Goal: Information Seeking & Learning: Learn about a topic

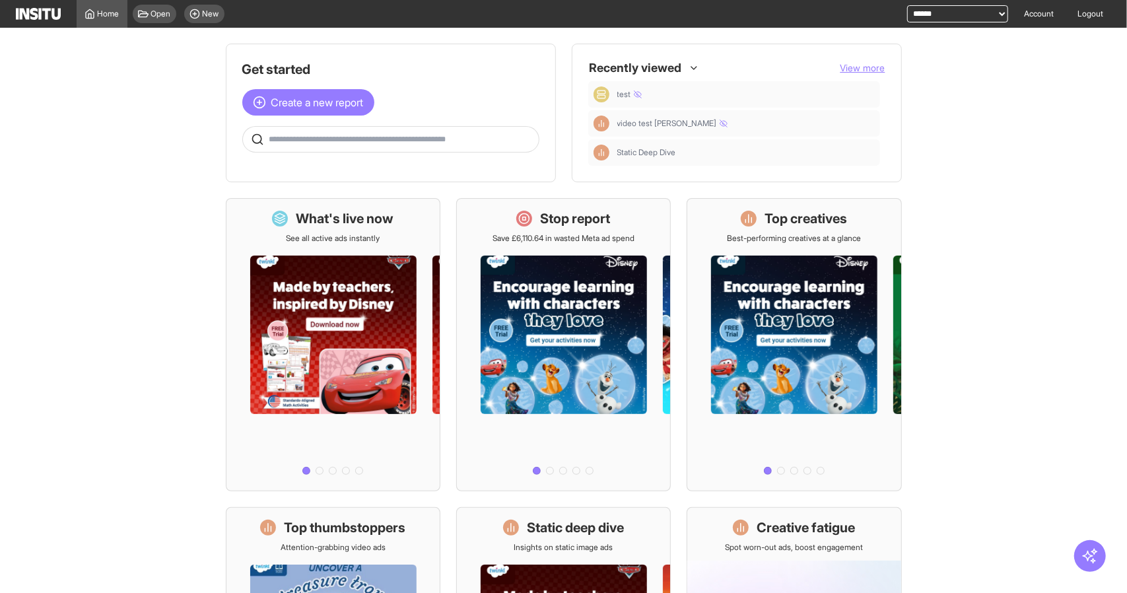
click at [939, 8] on select "**********" at bounding box center [957, 13] width 101 height 17
select select "**********"
click at [907, 5] on select "**********" at bounding box center [957, 13] width 101 height 17
click at [976, 5] on div "**********" at bounding box center [949, 14] width 117 height 28
click at [976, 13] on select "**********" at bounding box center [957, 13] width 101 height 17
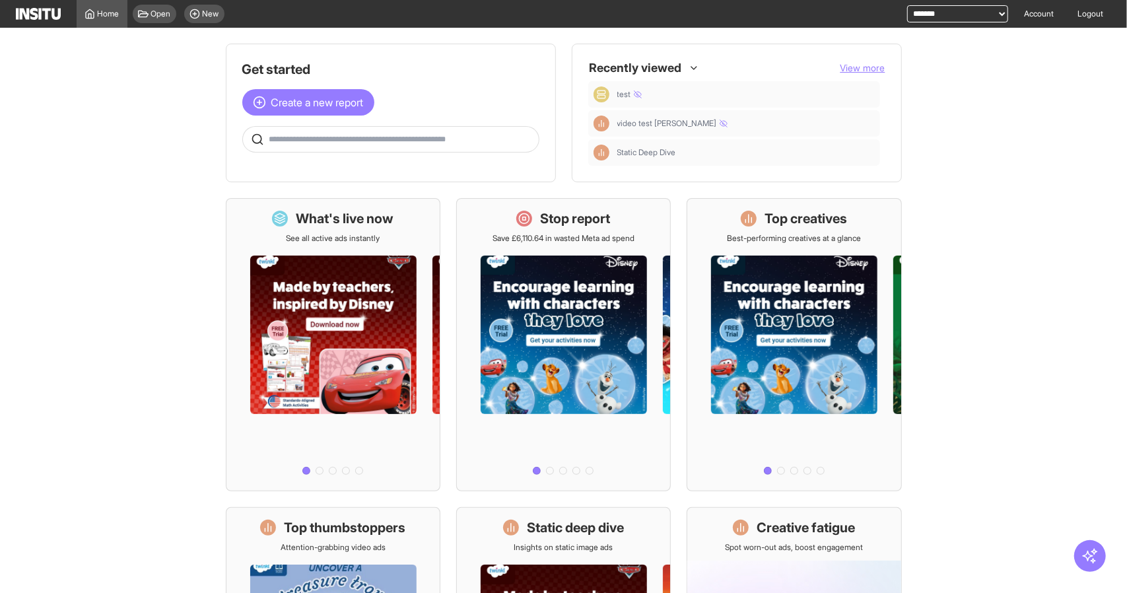
click at [1080, 242] on main "Get started Create a new report Ask questions like: Which campaigns had the hig…" at bounding box center [563, 310] width 1127 height 565
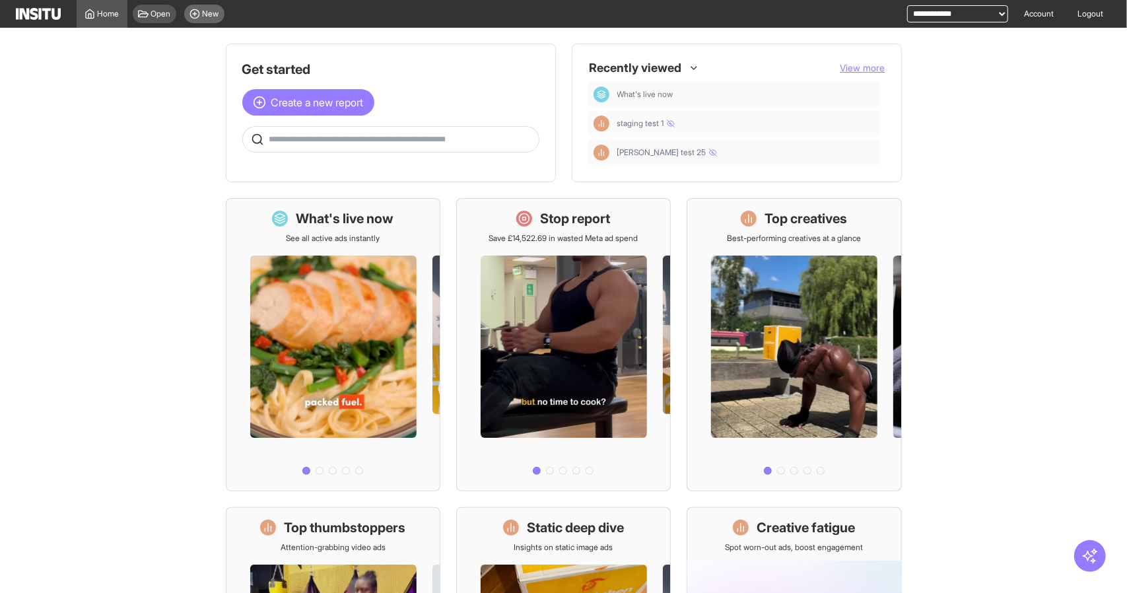
click at [214, 11] on span "New" at bounding box center [211, 14] width 17 height 11
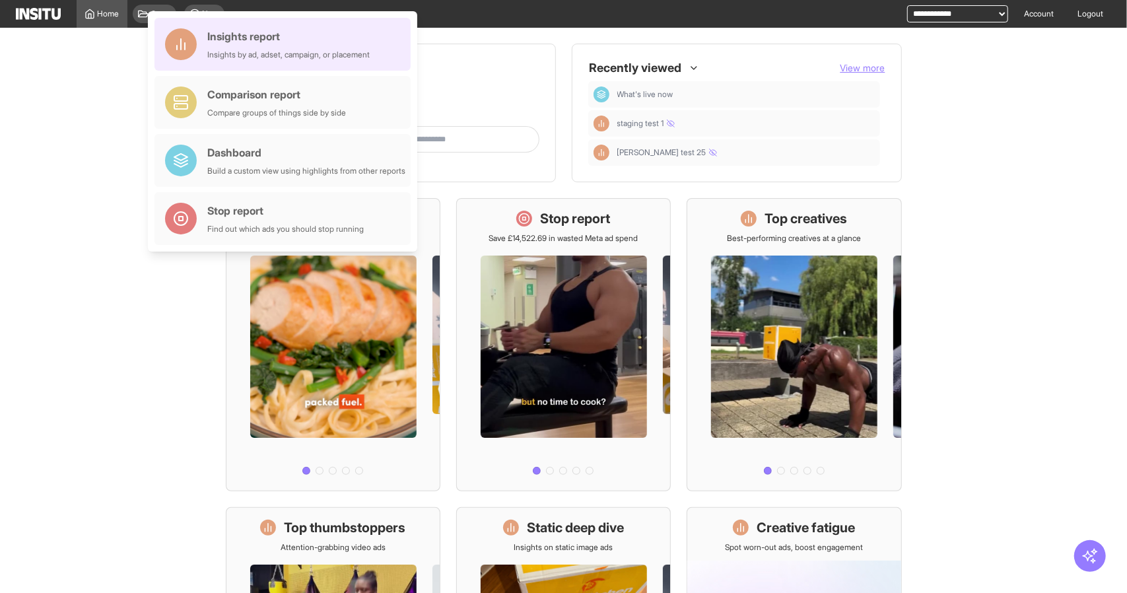
click at [294, 50] on div "Insights by ad, adset, campaign, or placement" at bounding box center [288, 55] width 162 height 11
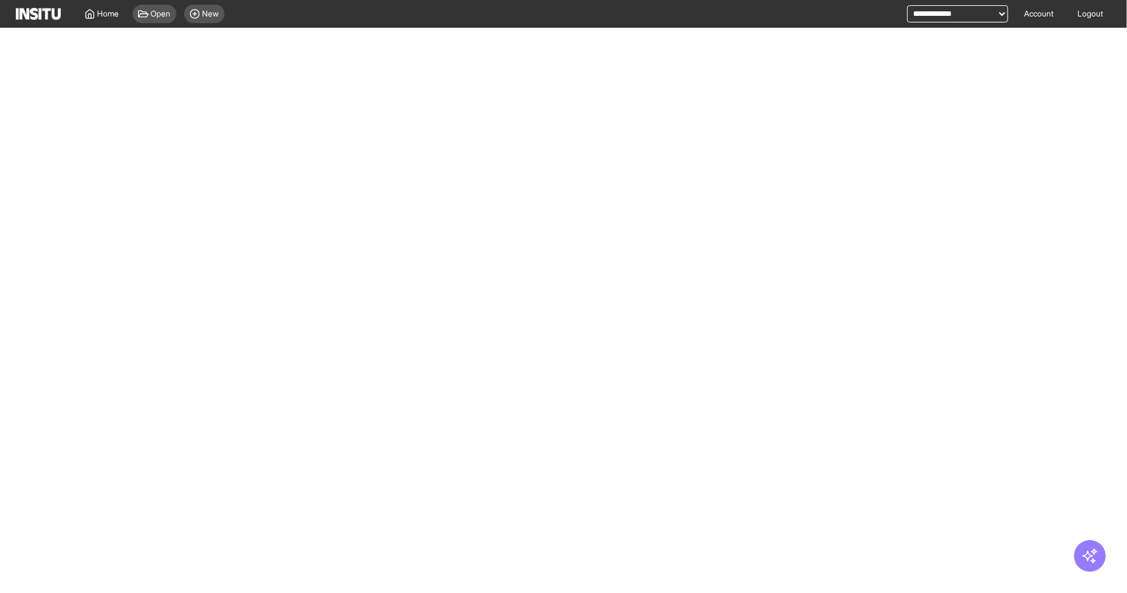
select select "**"
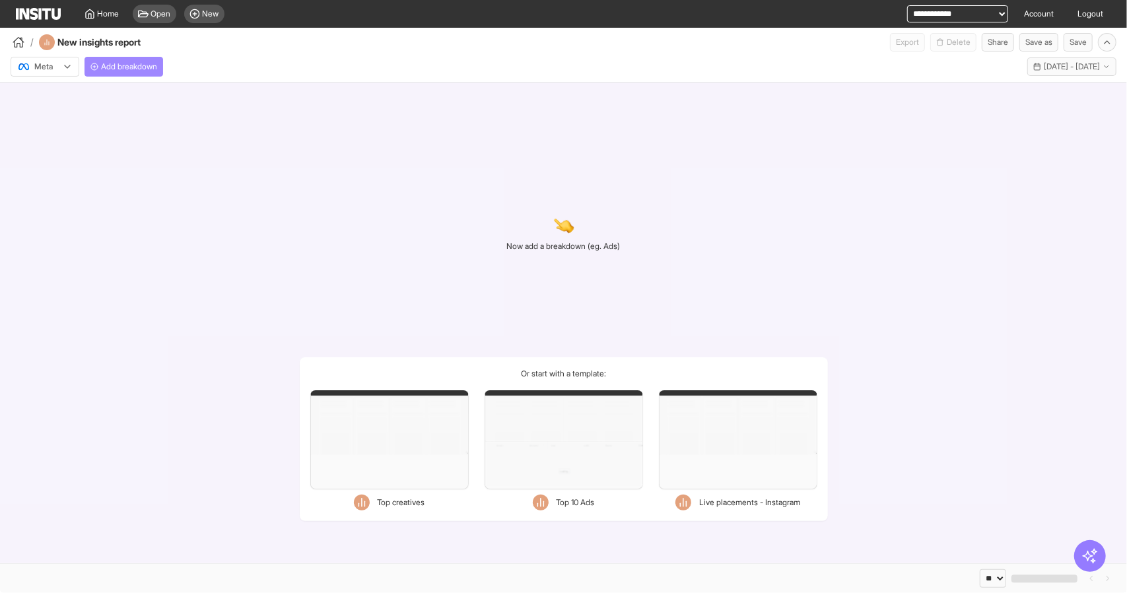
click at [137, 67] on span "Add breakdown" at bounding box center [129, 66] width 56 height 11
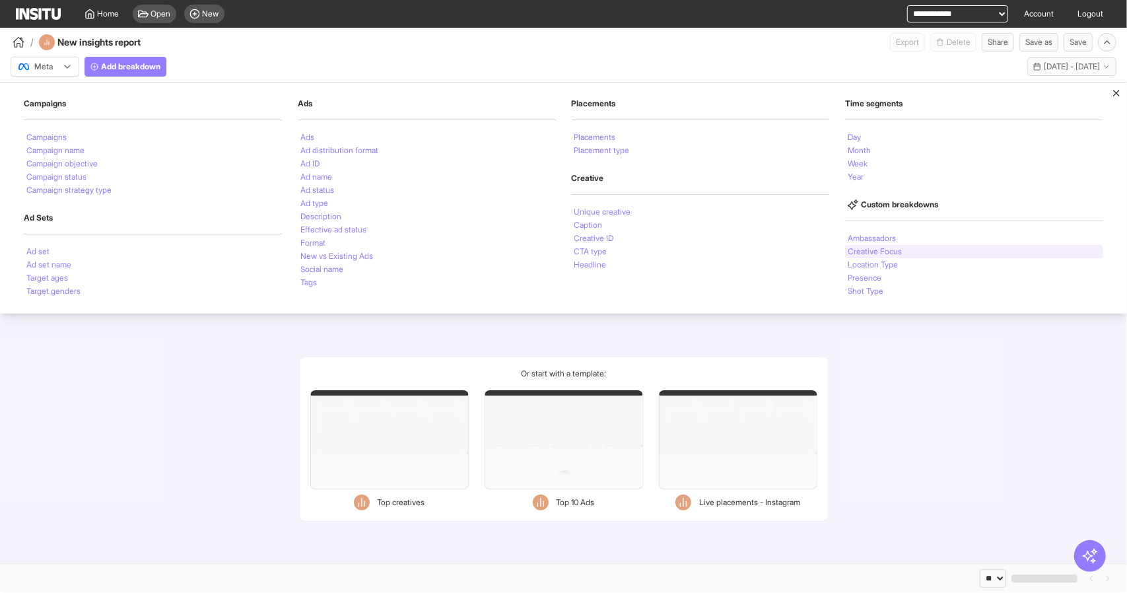
click at [889, 251] on li "Creative Focus" at bounding box center [875, 252] width 54 height 8
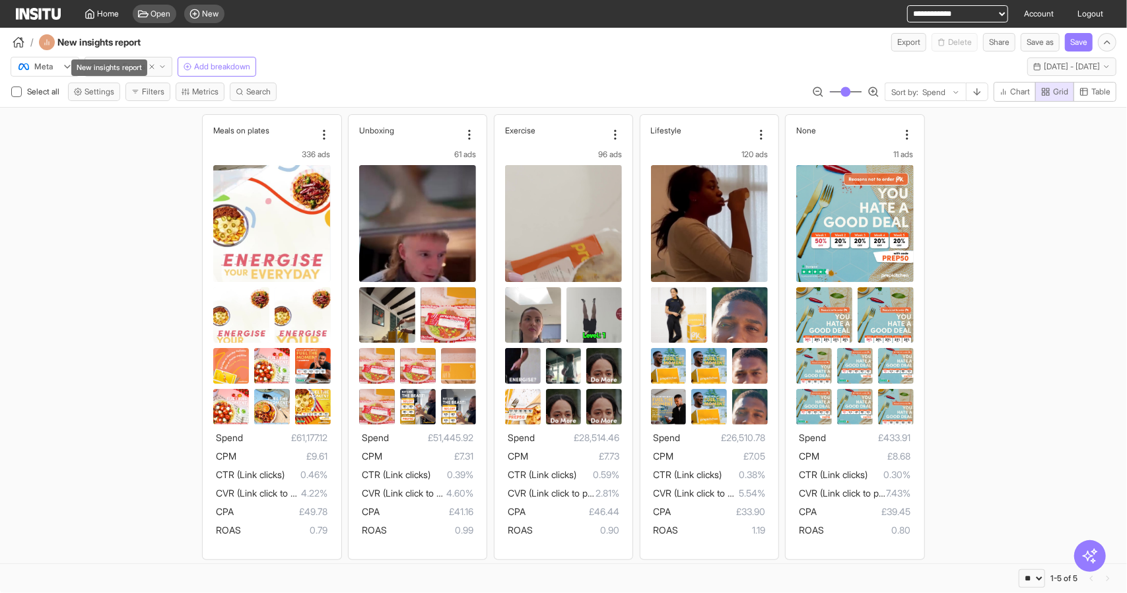
click at [119, 73] on div "New insights report" at bounding box center [109, 67] width 76 height 17
click at [139, 59] on div "New insights report" at bounding box center [109, 67] width 76 height 17
click at [141, 65] on span "Creative Focus" at bounding box center [117, 66] width 55 height 11
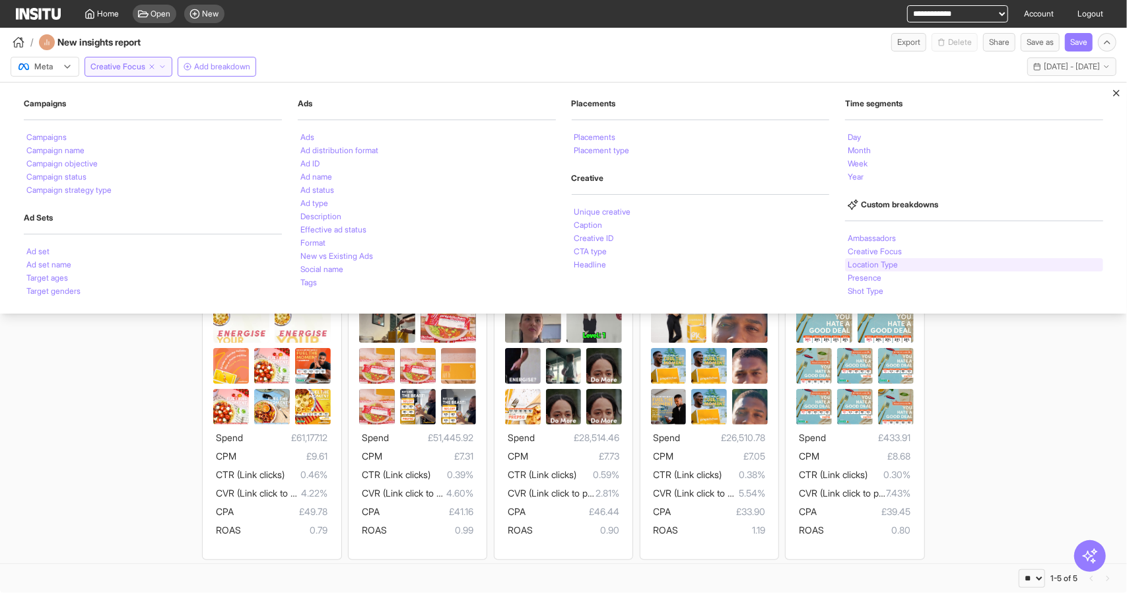
click at [881, 266] on li "Location Type" at bounding box center [873, 265] width 50 height 8
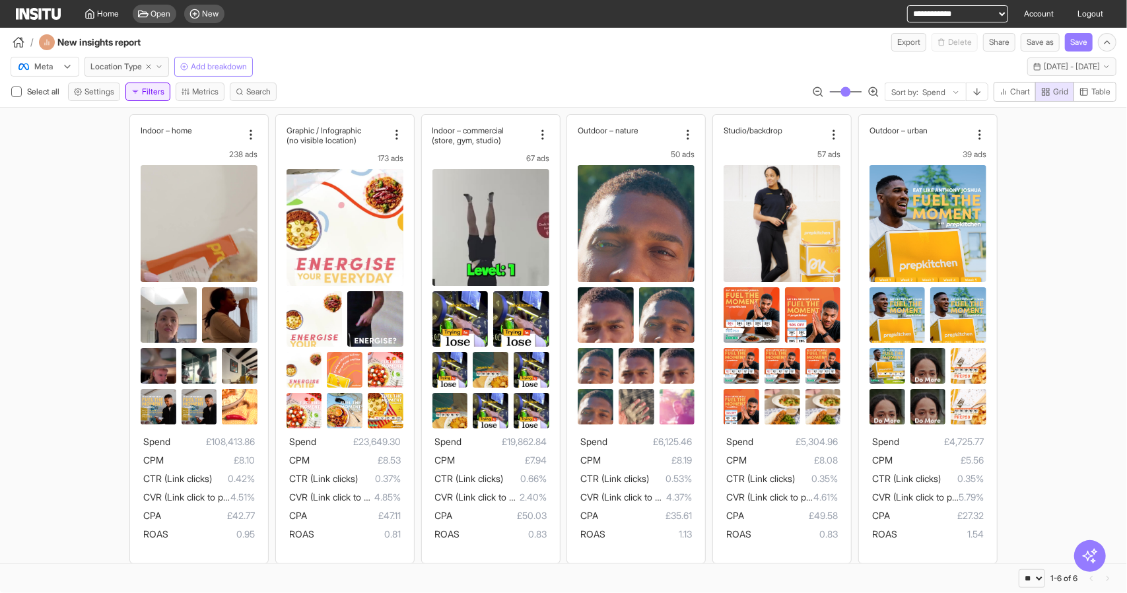
click at [154, 91] on button "Filters" at bounding box center [147, 92] width 45 height 18
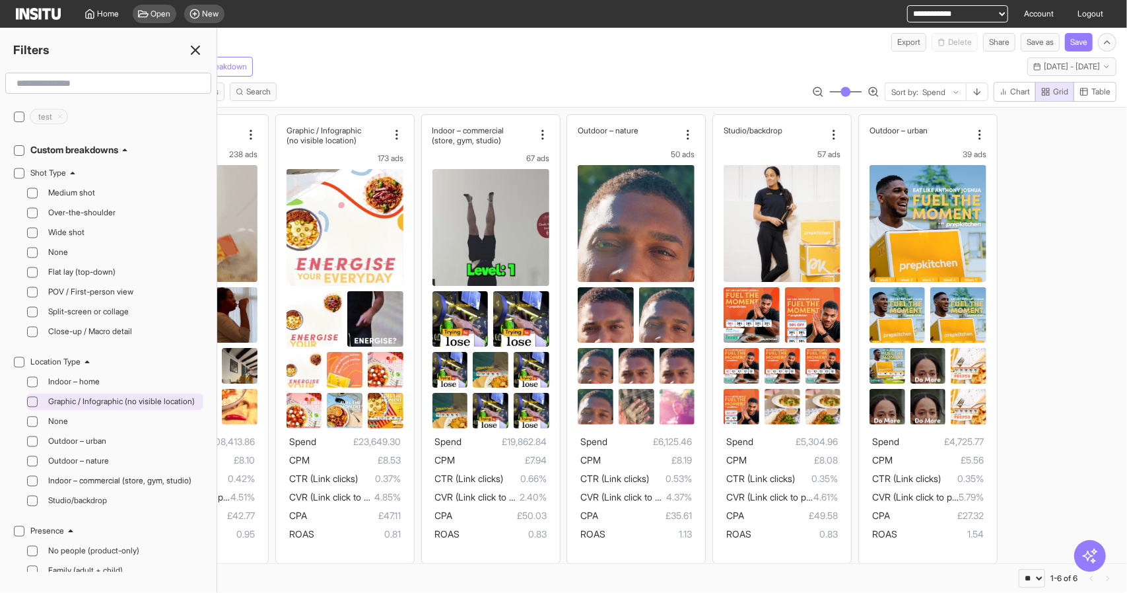
scroll to position [1518, 0]
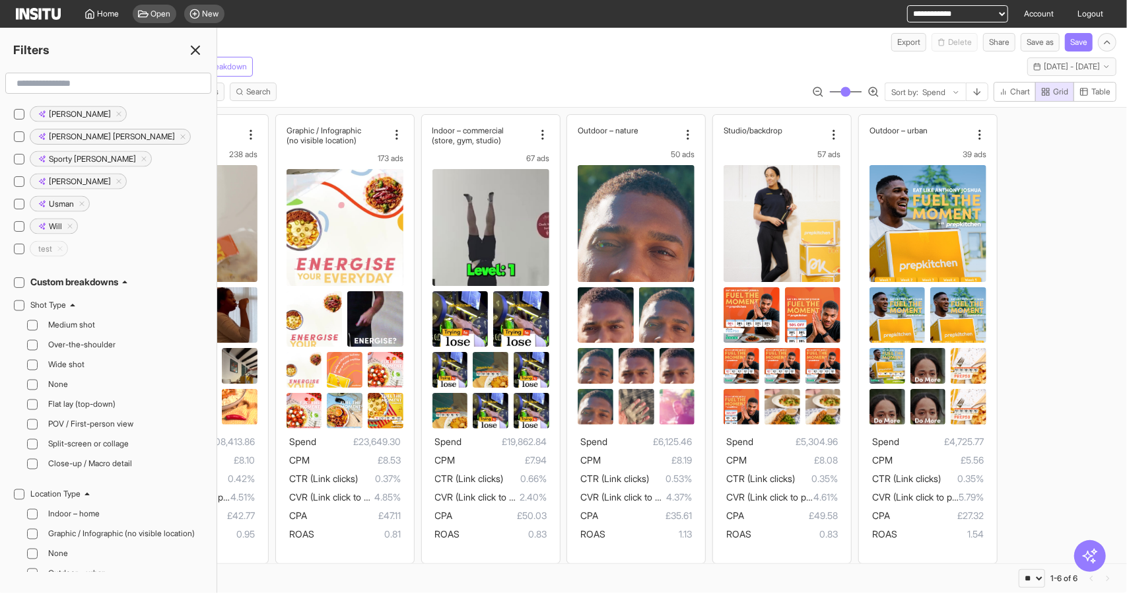
click at [193, 47] on line at bounding box center [195, 50] width 8 height 8
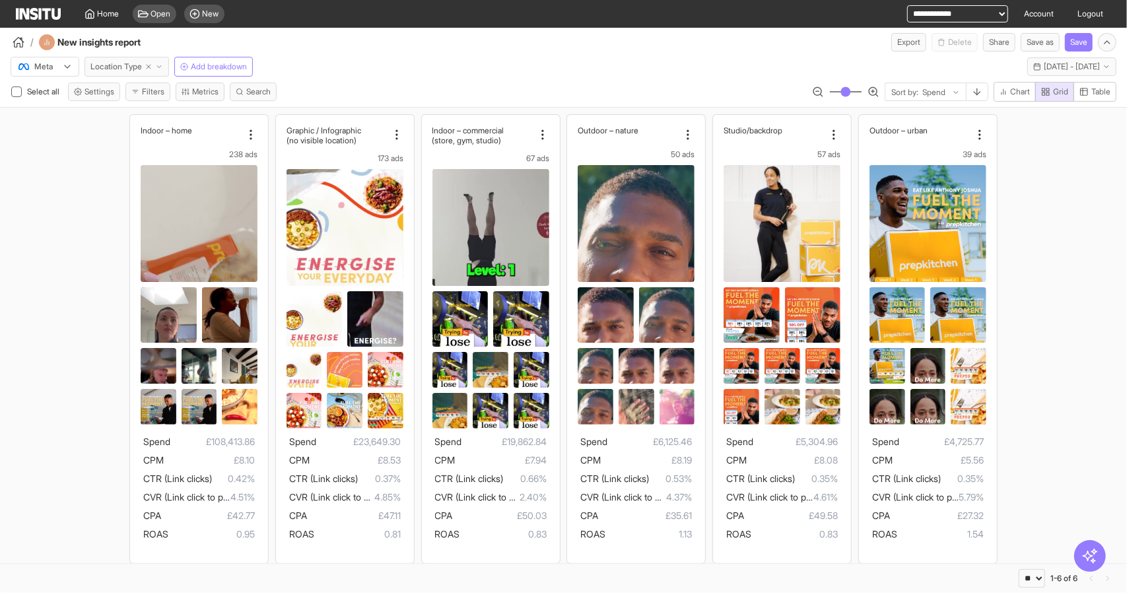
click at [119, 72] on button "Location Type" at bounding box center [126, 67] width 84 height 20
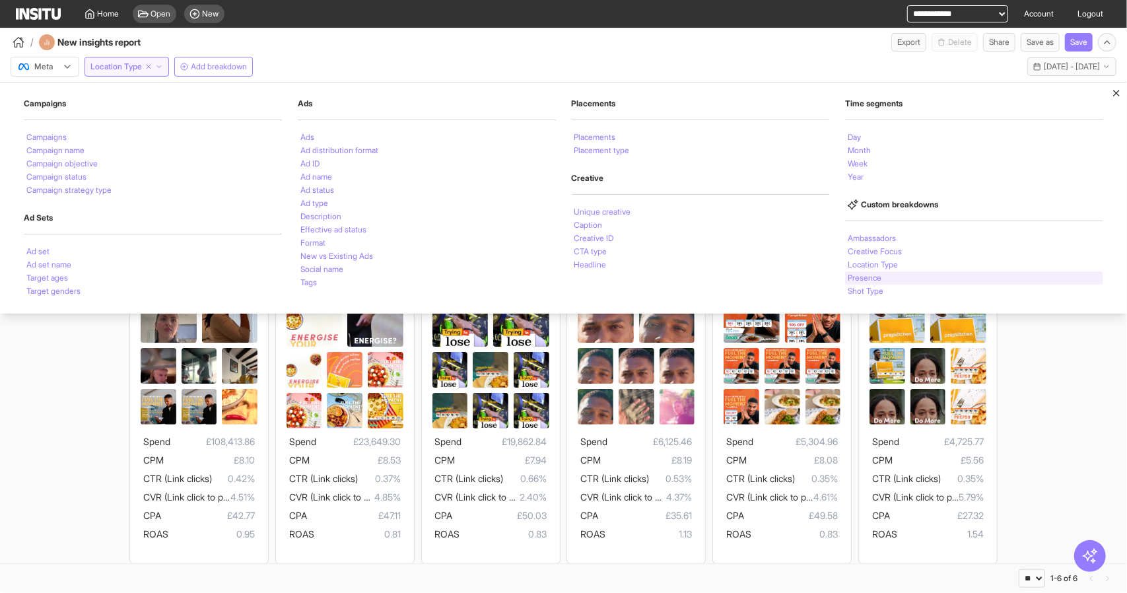
click at [886, 277] on div "Presence" at bounding box center [974, 277] width 258 height 13
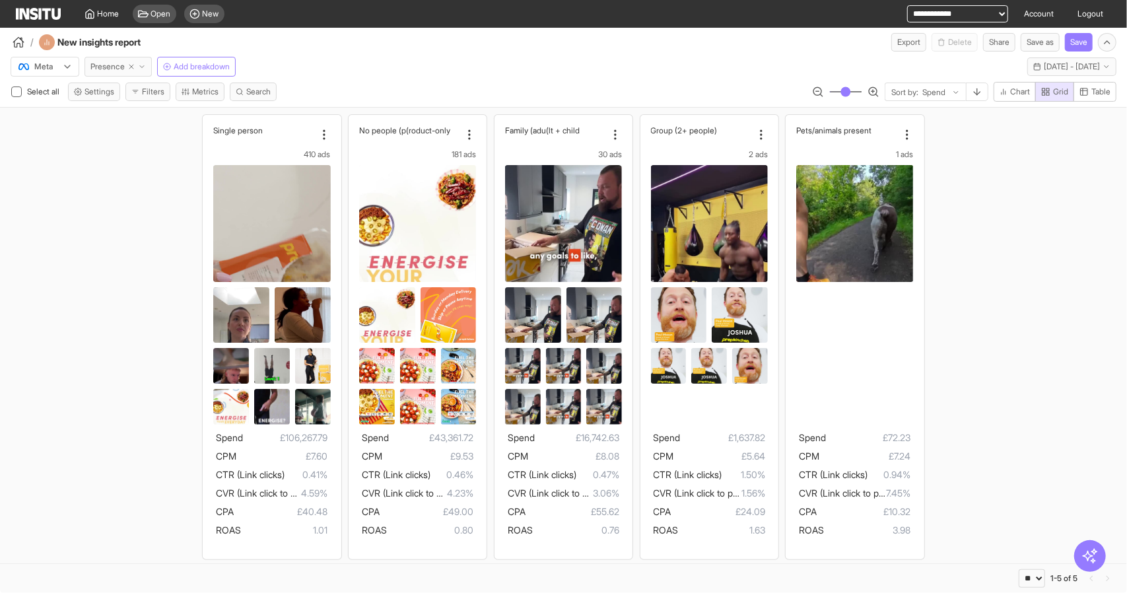
click at [107, 66] on span "Presence" at bounding box center [107, 66] width 34 height 11
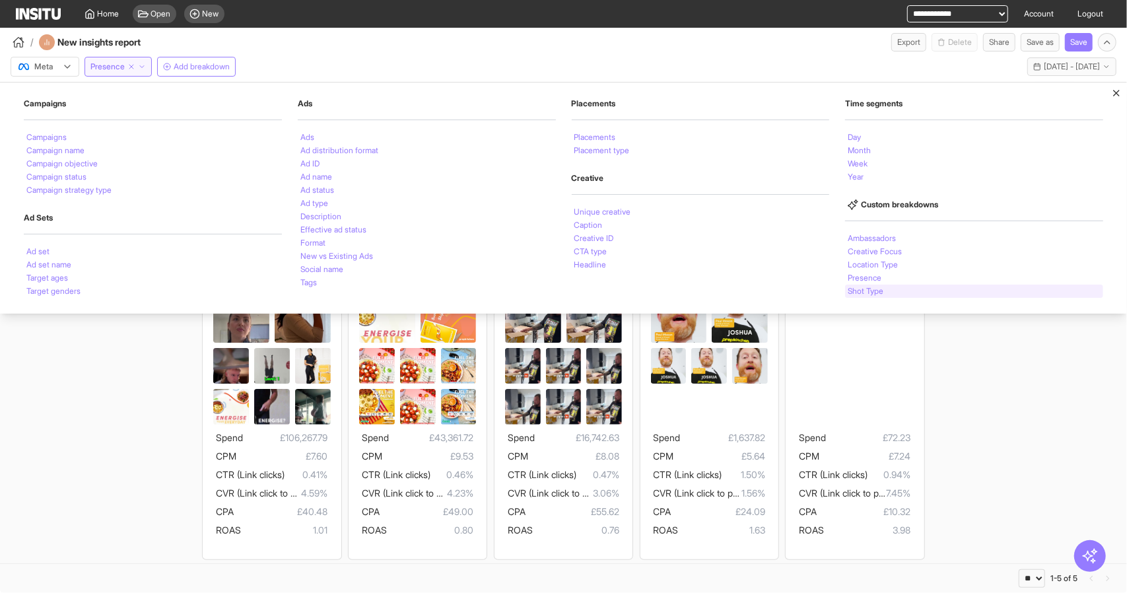
click at [860, 292] on li "Shot Type" at bounding box center [866, 291] width 36 height 8
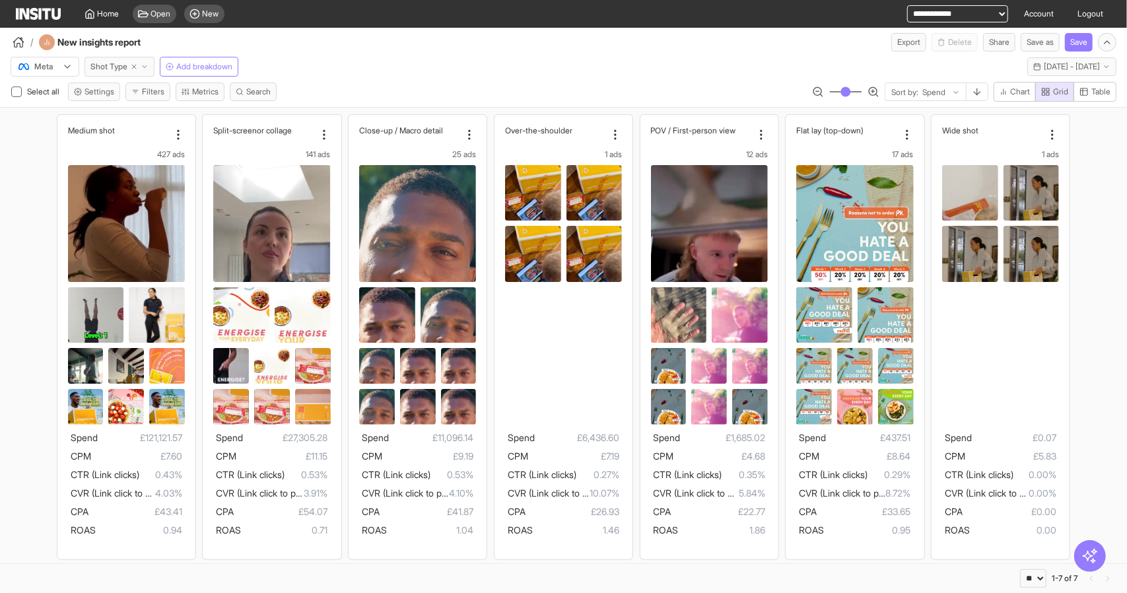
click at [120, 69] on span "Shot Type" at bounding box center [108, 66] width 37 height 11
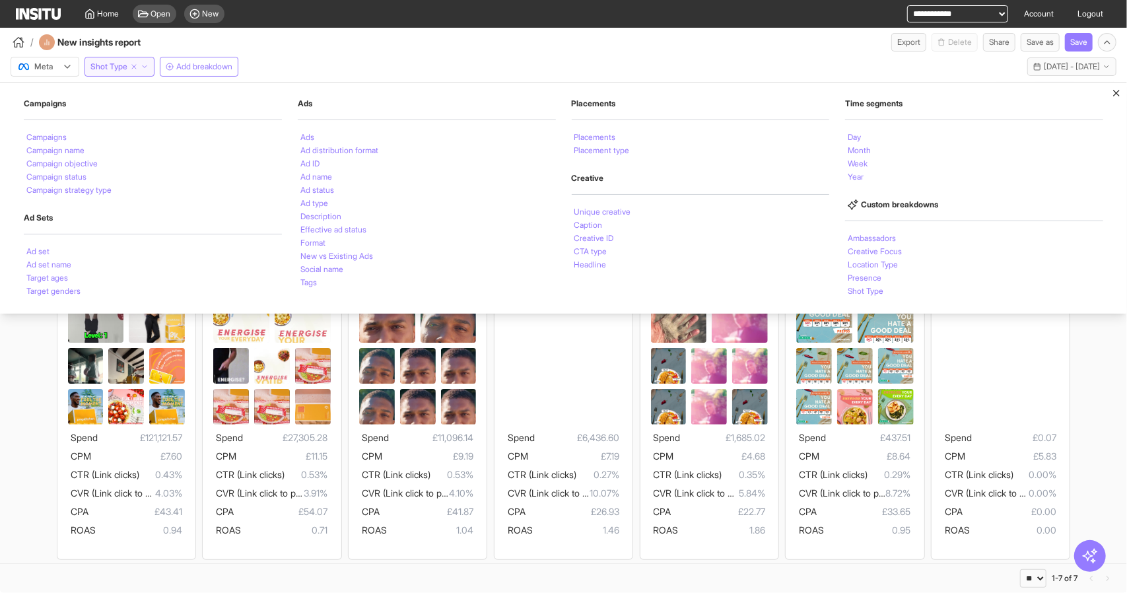
click at [33, 432] on div "Medium shot 427 ads Spend £121,121.57 CPM £7.60 CTR (Link clicks) 0.43% CVR (Li…" at bounding box center [563, 337] width 1127 height 458
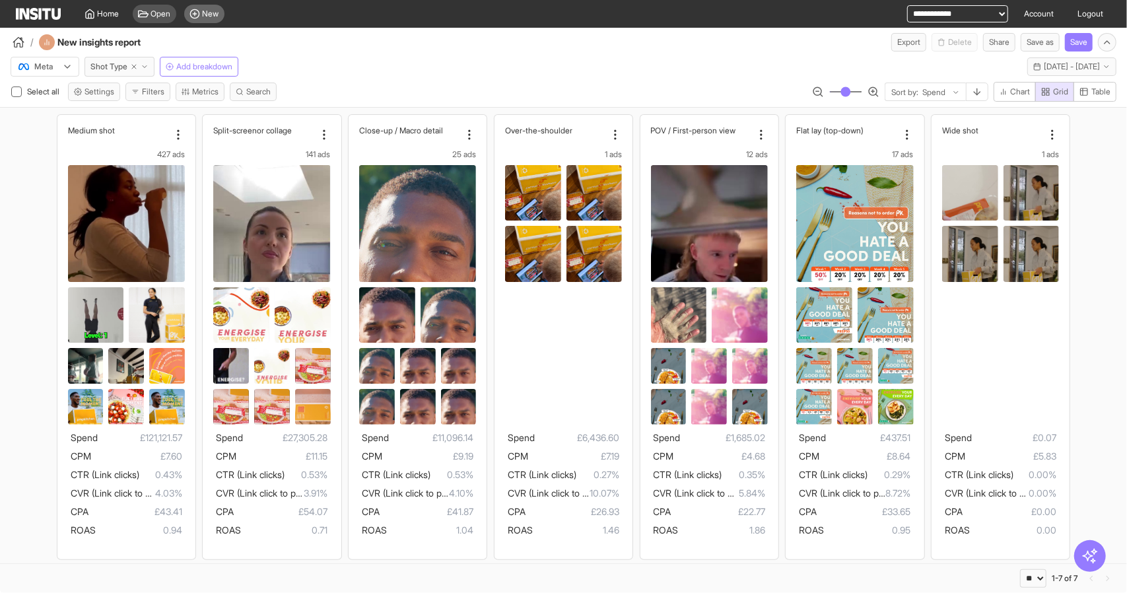
click at [210, 18] on span "New" at bounding box center [211, 14] width 17 height 11
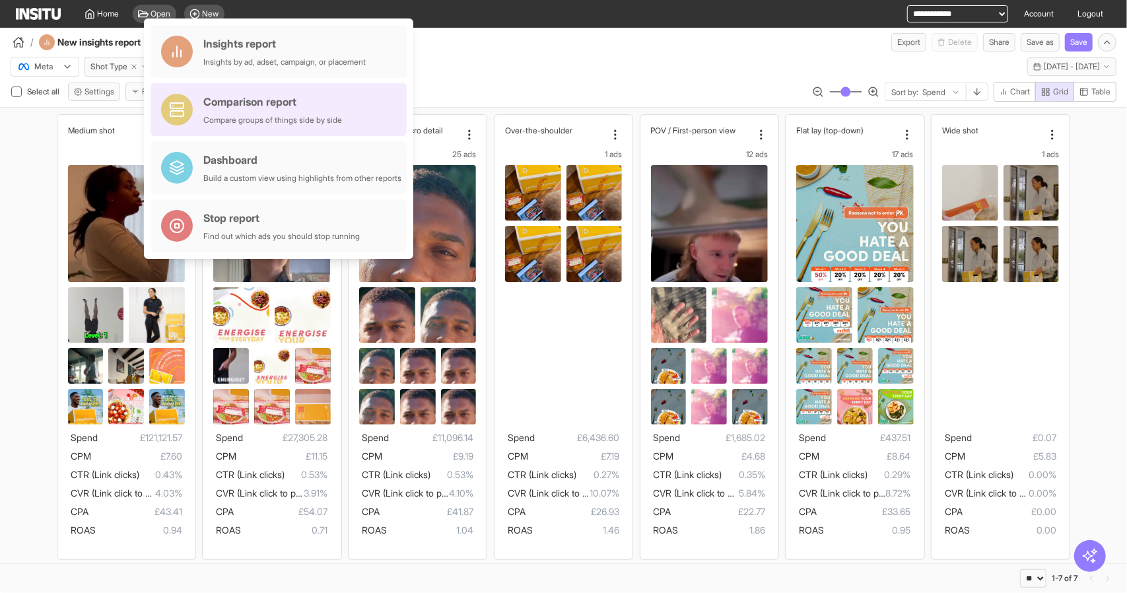
click at [320, 104] on div "Comparison report" at bounding box center [272, 102] width 139 height 16
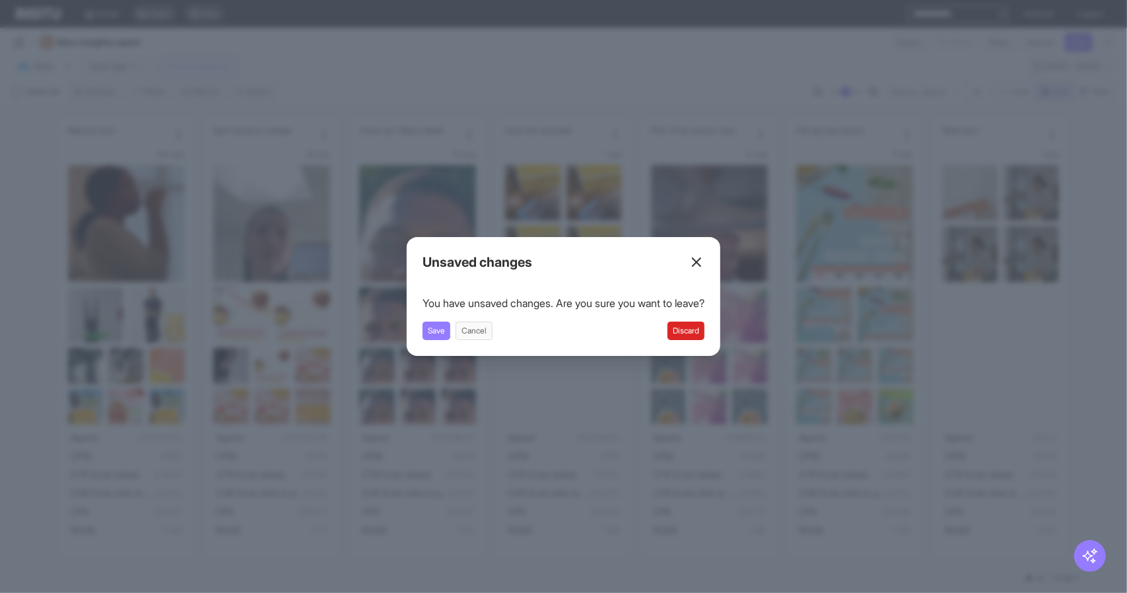
click at [690, 328] on button "Discard" at bounding box center [685, 330] width 37 height 18
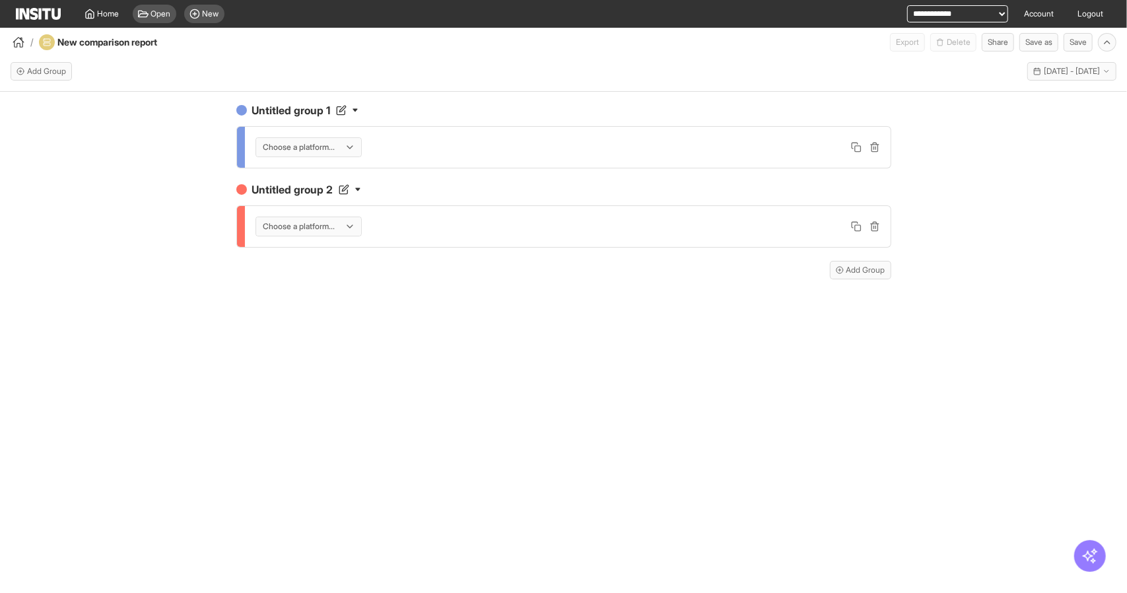
click at [296, 145] on div at bounding box center [299, 147] width 75 height 13
click at [312, 176] on span "Meta" at bounding box center [309, 175] width 93 height 12
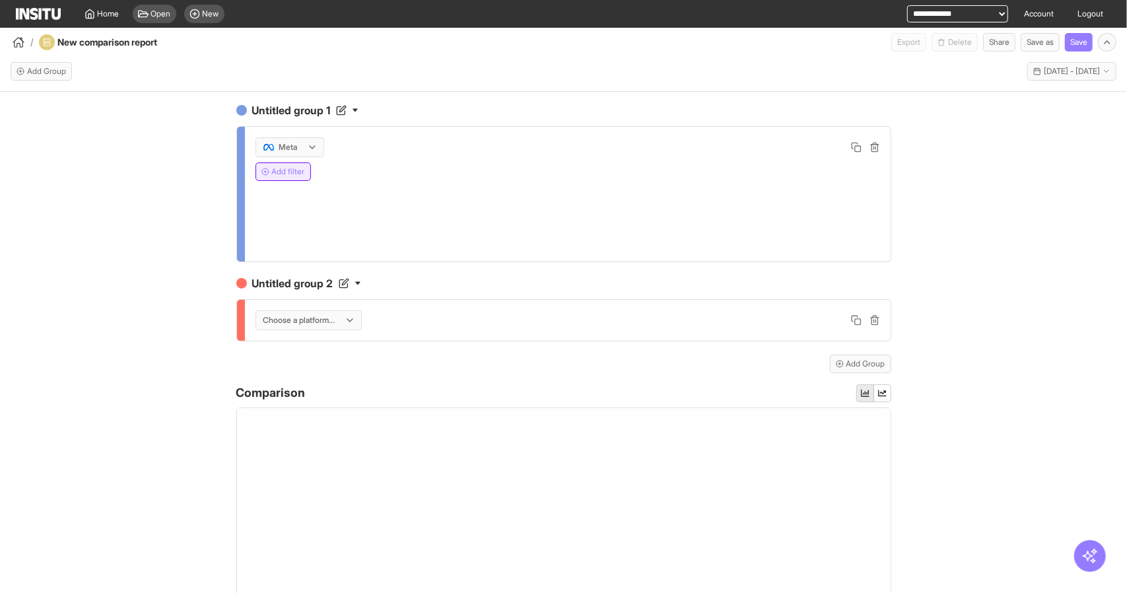
click at [287, 170] on button "Add filter" at bounding box center [282, 171] width 55 height 18
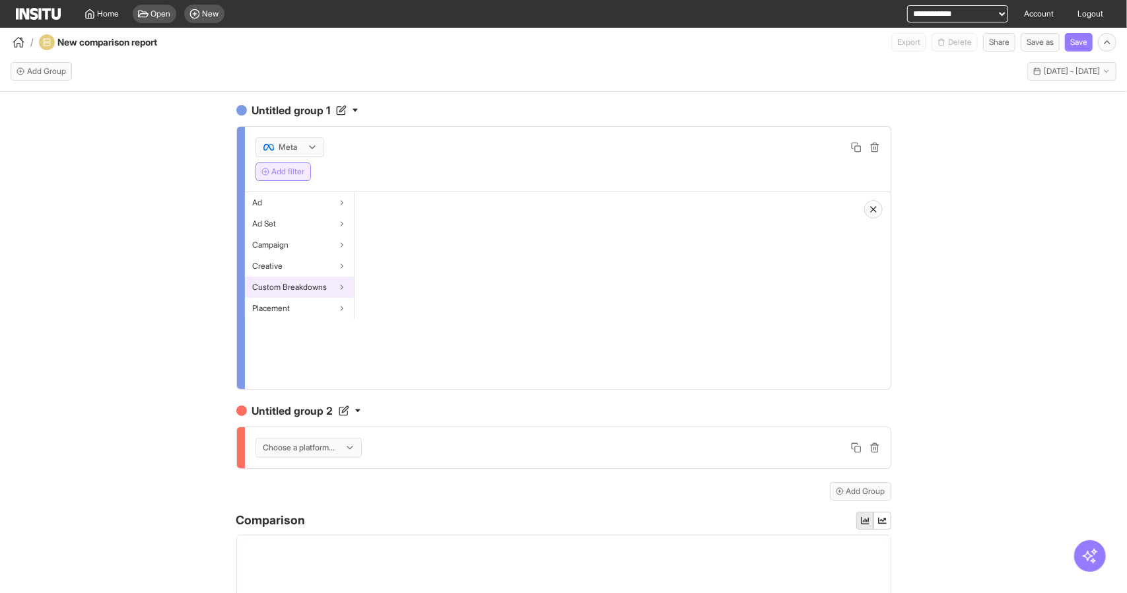
click at [318, 292] on div "Custom Breakdowns" at bounding box center [299, 287] width 109 height 21
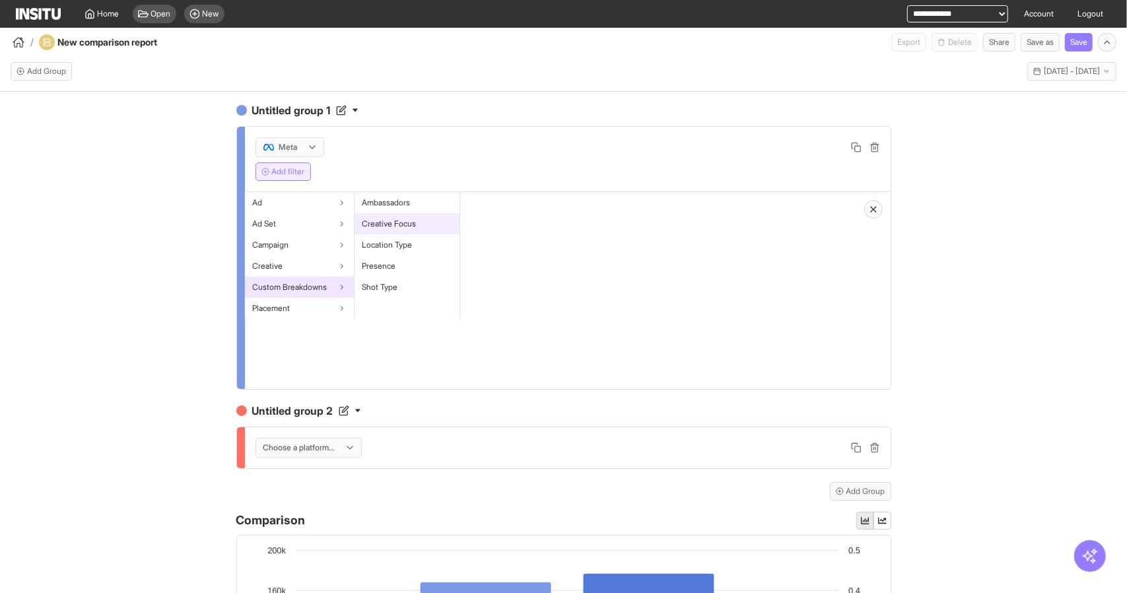
click at [372, 224] on span "Creative Focus" at bounding box center [389, 224] width 54 height 11
click at [505, 242] on button "Select values" at bounding box center [513, 242] width 84 height 18
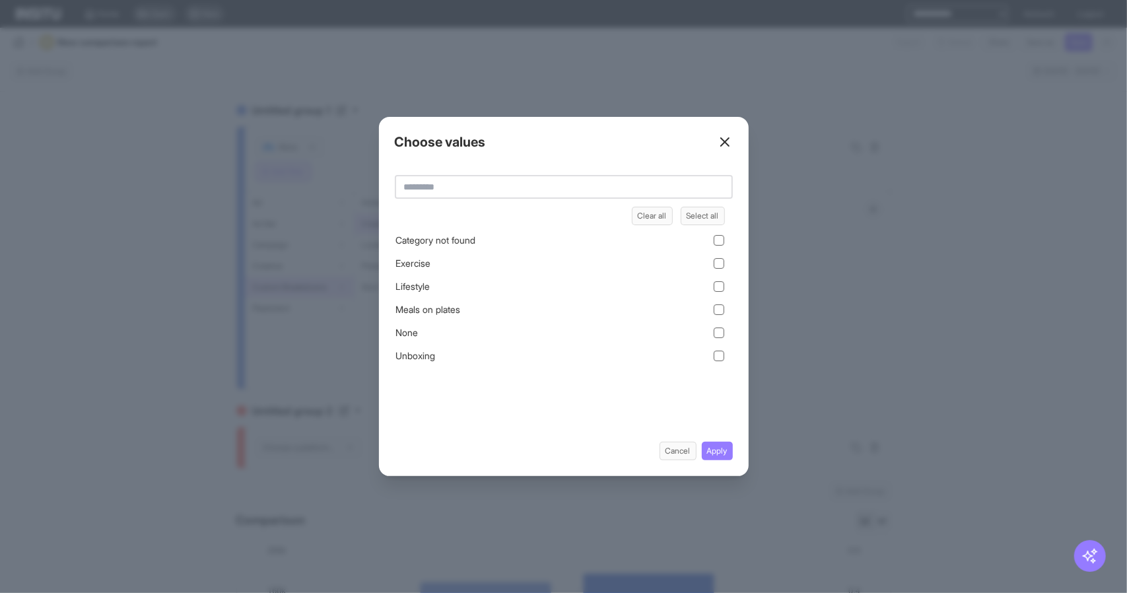
click at [673, 450] on button "Cancel" at bounding box center [677, 451] width 37 height 18
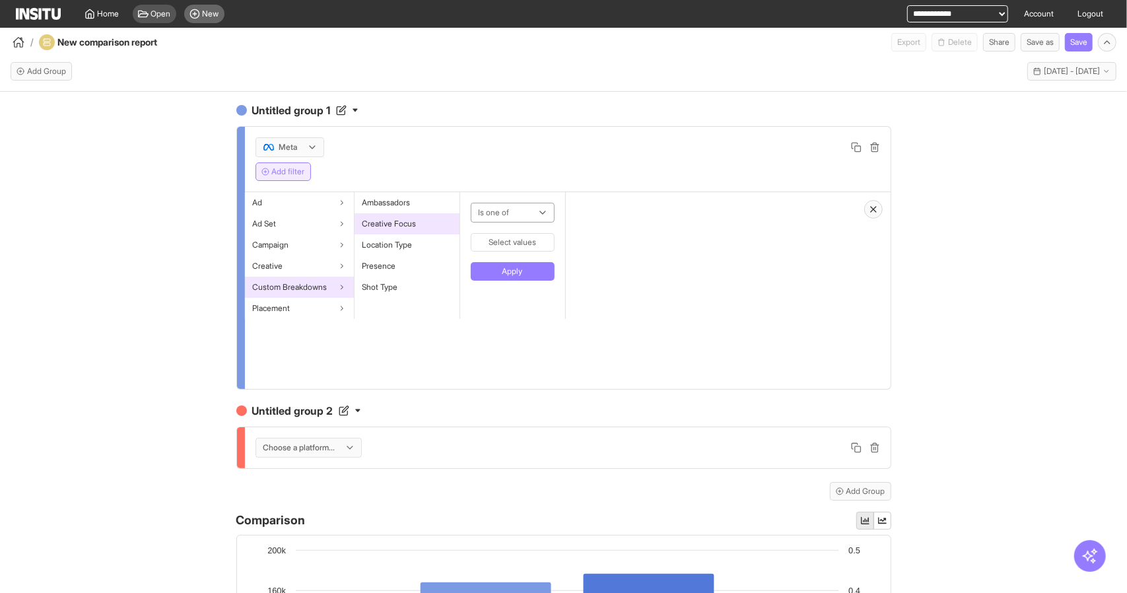
click at [198, 19] on div "New" at bounding box center [204, 14] width 40 height 18
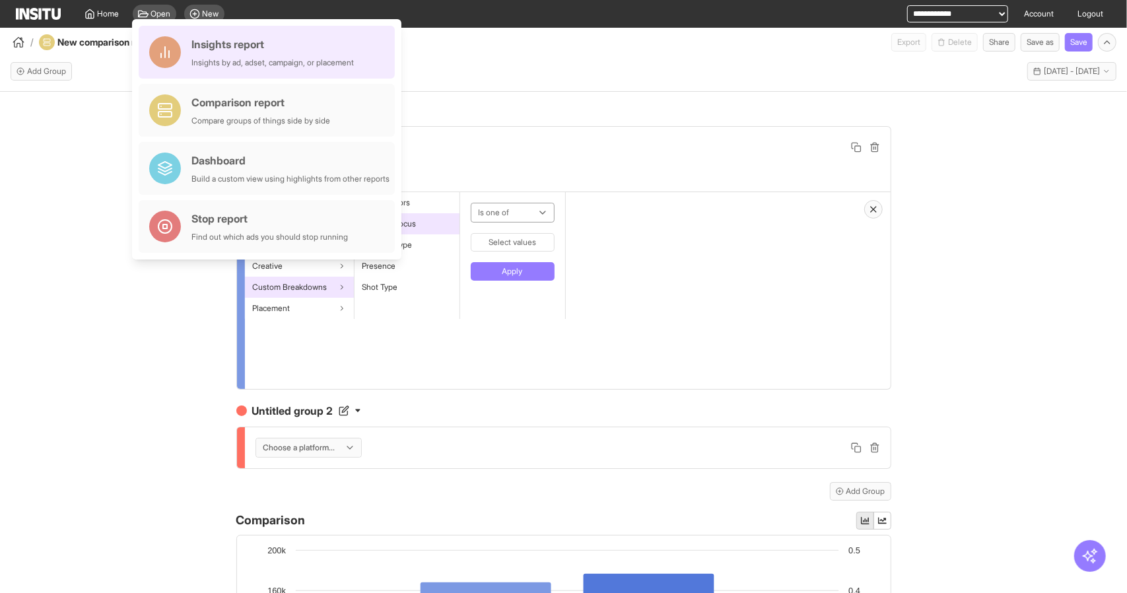
click at [242, 56] on div "Insights report Insights by ad, adset, campaign, or placement" at bounding box center [272, 52] width 162 height 32
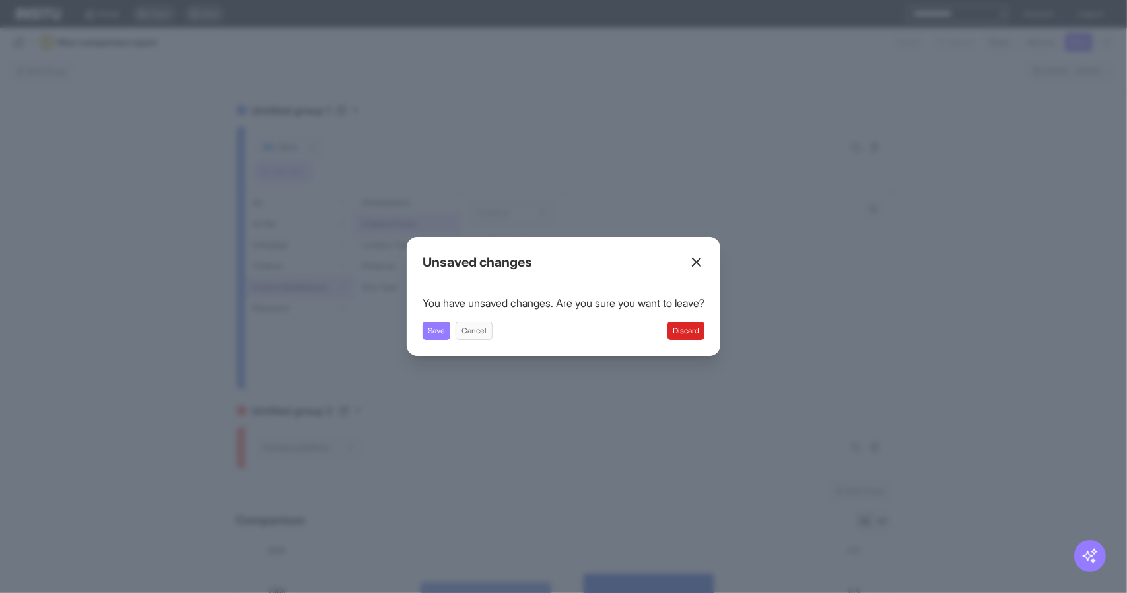
click at [698, 321] on div "You have unsaved changes. Are you sure you want to leave? Save Cancel Discard" at bounding box center [563, 317] width 282 height 45
click at [698, 332] on button "Discard" at bounding box center [685, 330] width 37 height 18
drag, startPoint x: 670, startPoint y: 330, endPoint x: 679, endPoint y: 334, distance: 10.1
click at [675, 333] on div "Save Cancel Discard" at bounding box center [563, 330] width 282 height 18
click at [698, 333] on button "Discard" at bounding box center [685, 330] width 37 height 18
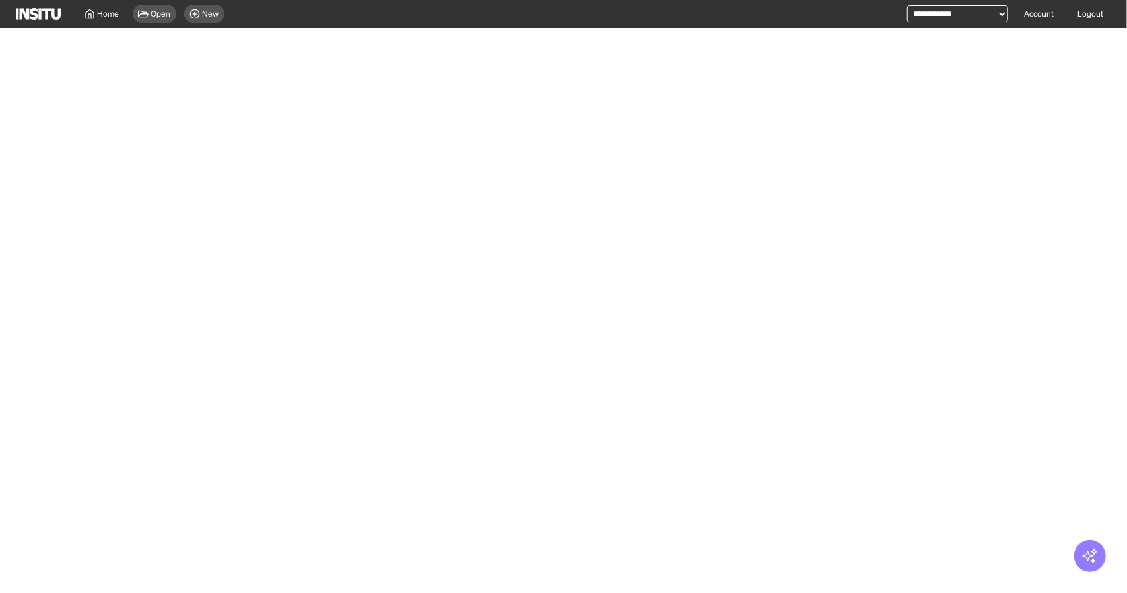
select select "**"
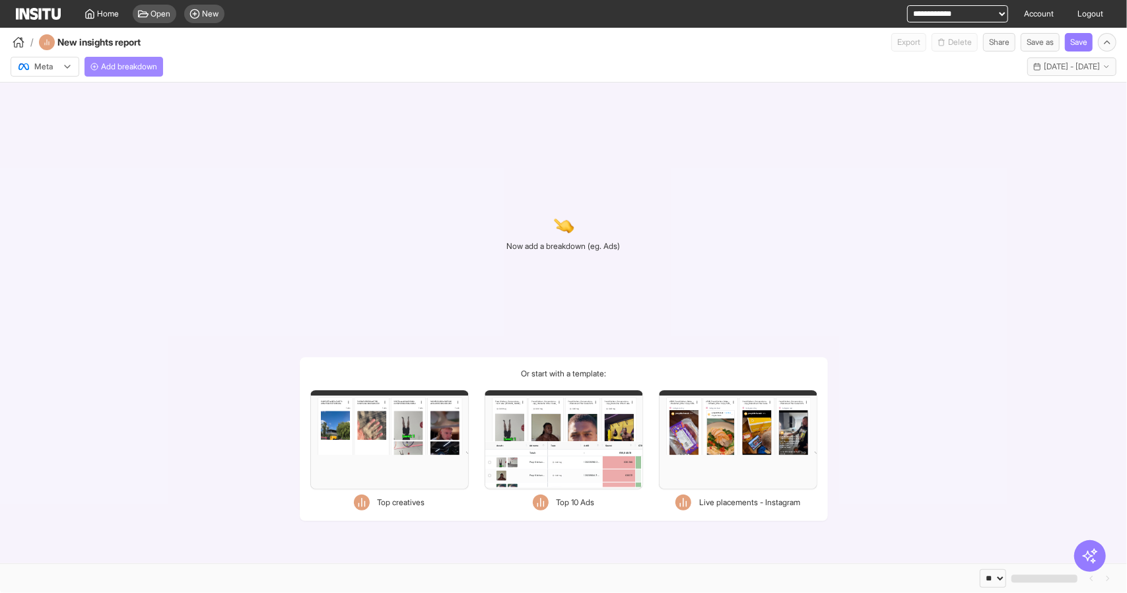
click at [136, 70] on span "Add breakdown" at bounding box center [129, 66] width 56 height 11
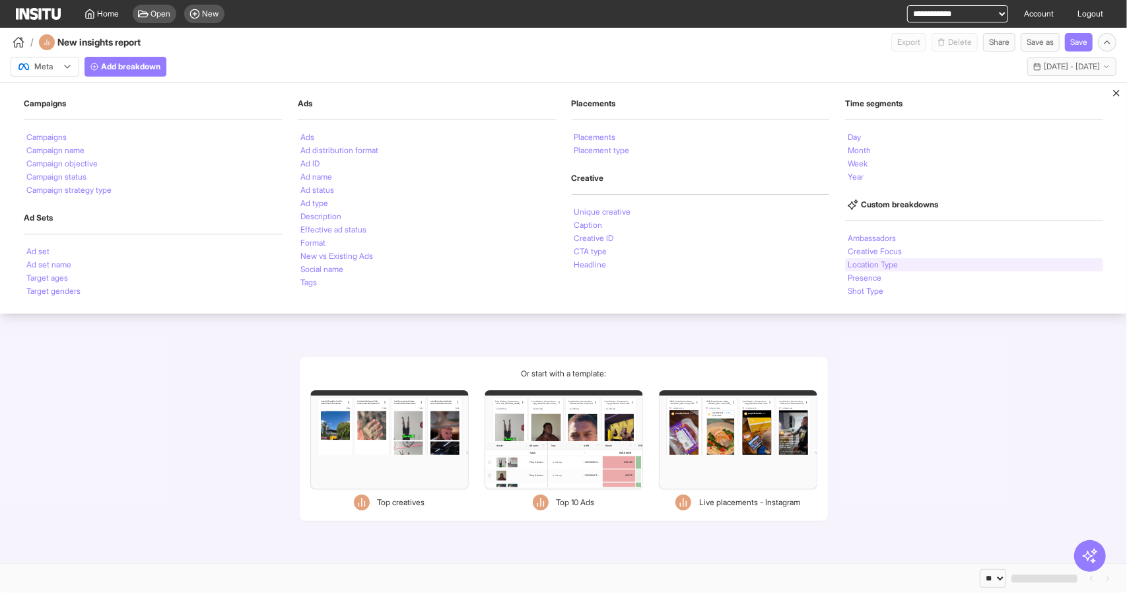
click at [870, 267] on li "Location Type" at bounding box center [873, 265] width 50 height 8
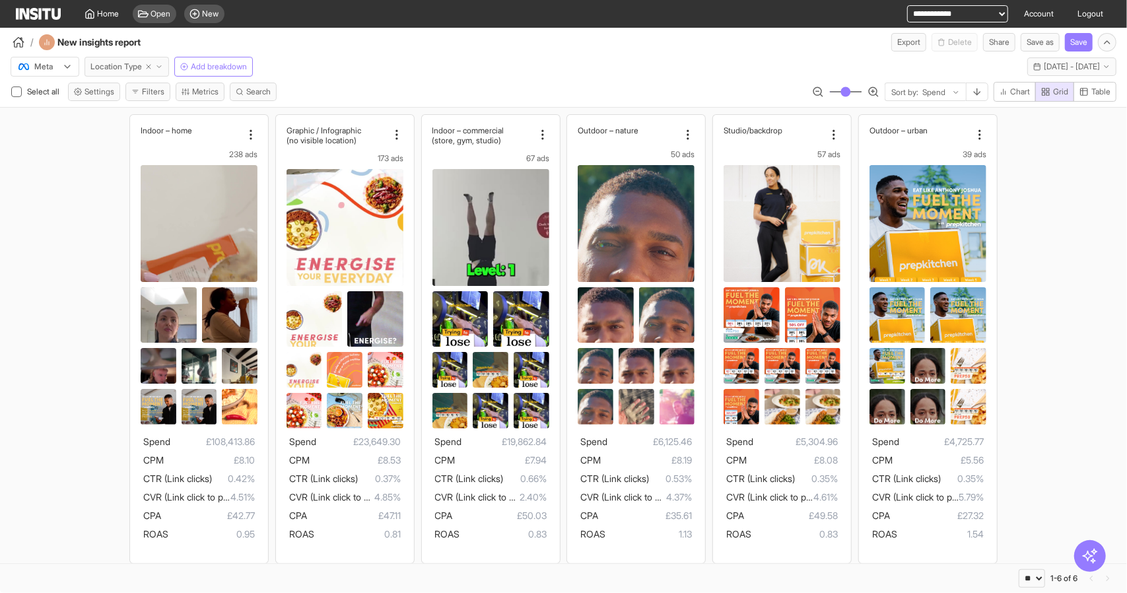
click at [135, 66] on span "Location Type" at bounding box center [115, 66] width 51 height 11
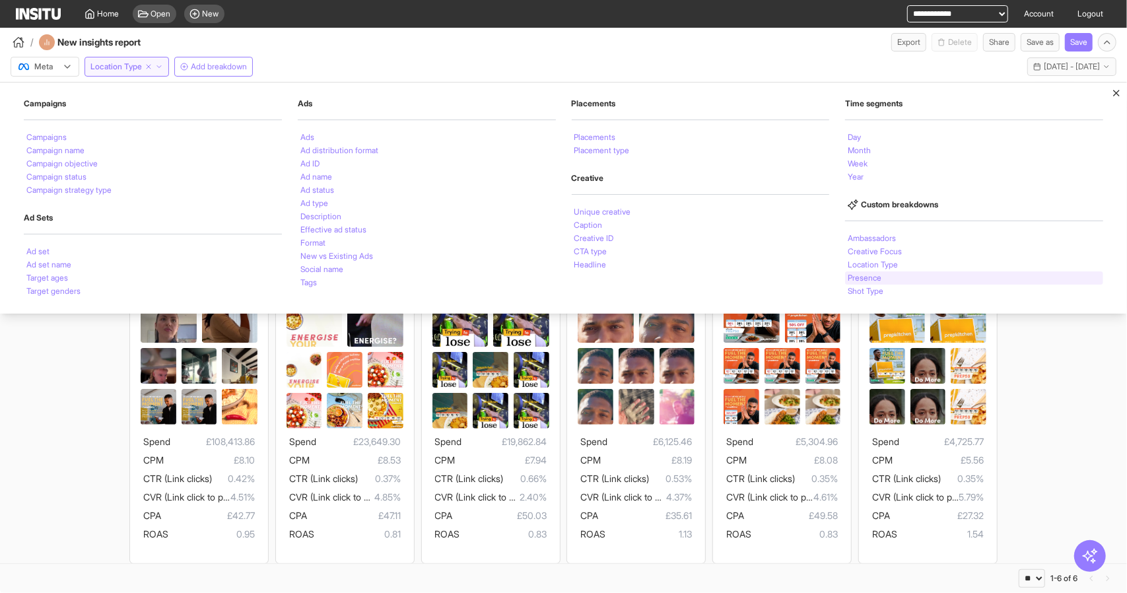
click at [922, 273] on div "Presence" at bounding box center [974, 277] width 258 height 13
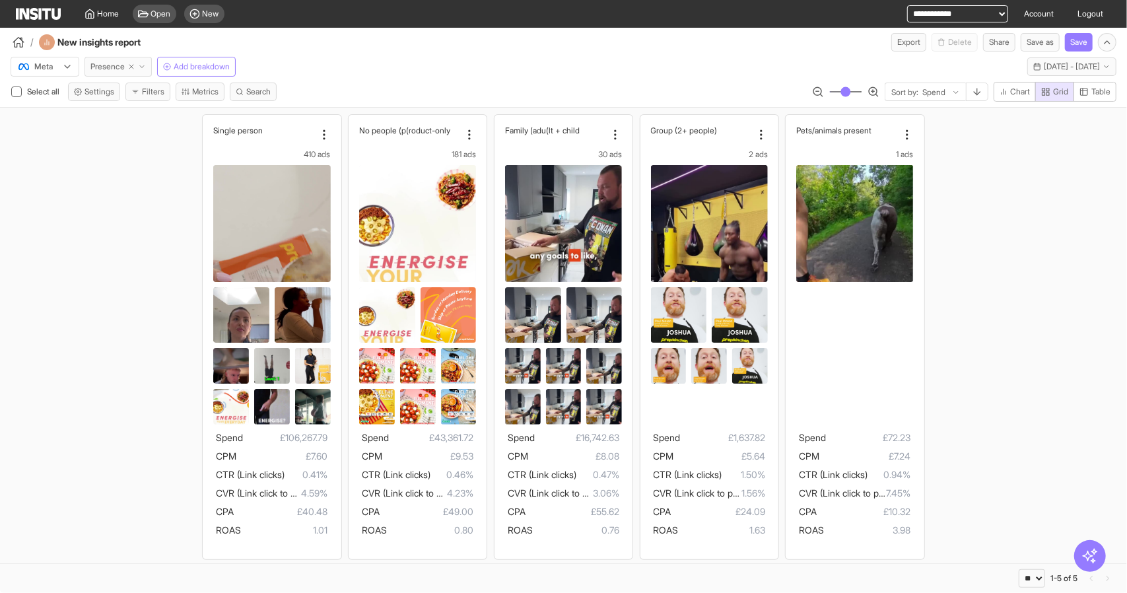
click at [124, 65] on span "Presence" at bounding box center [107, 66] width 34 height 11
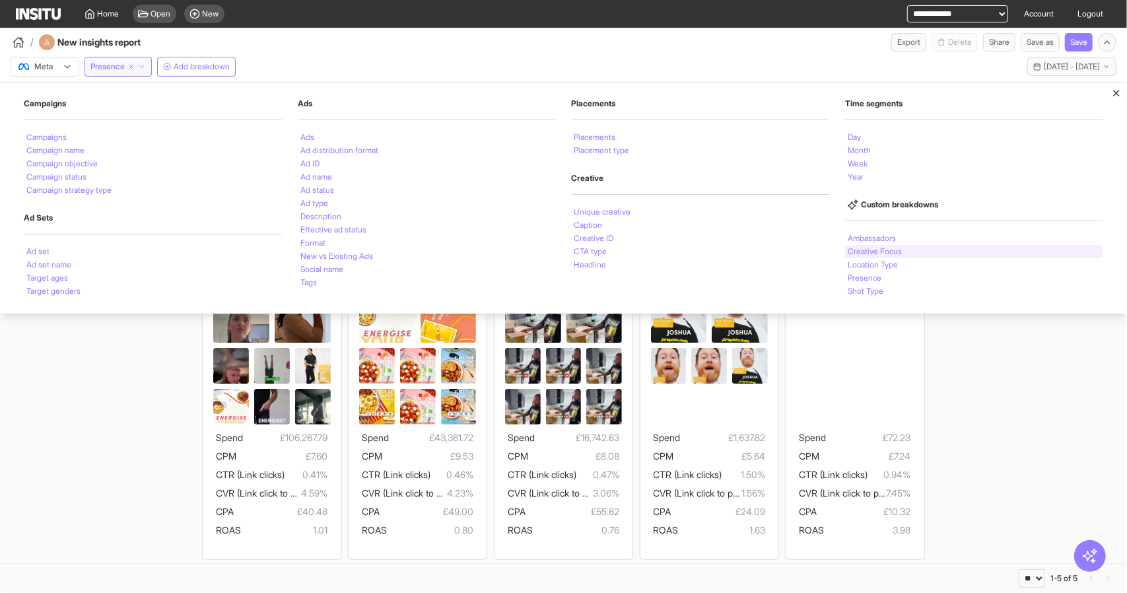
click at [873, 251] on li "Creative Focus" at bounding box center [875, 252] width 54 height 8
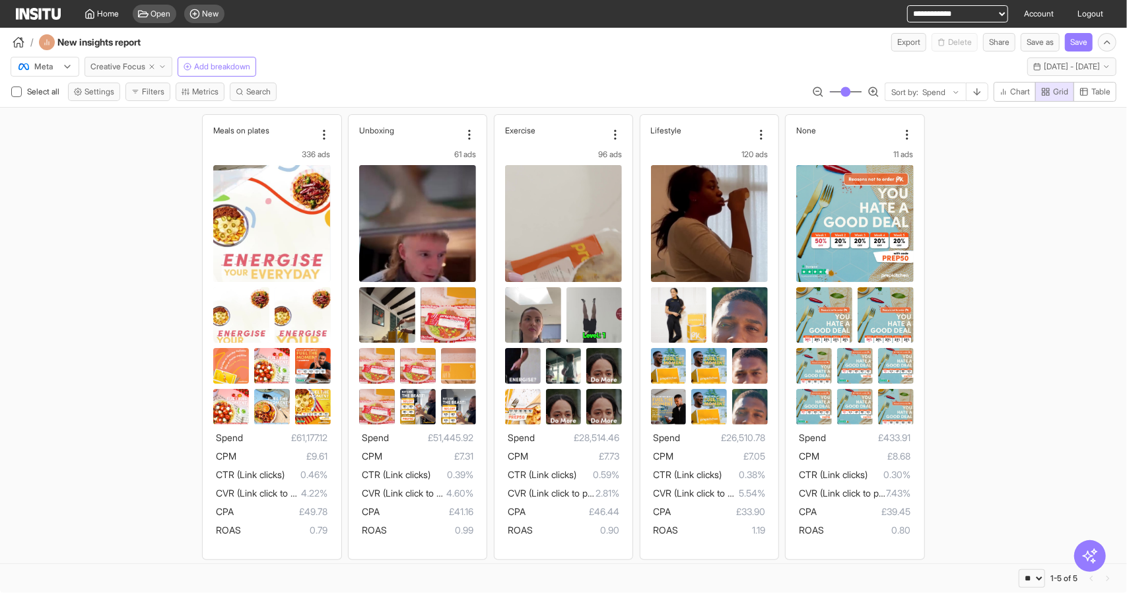
click at [136, 73] on button "Creative Focus" at bounding box center [128, 67] width 88 height 20
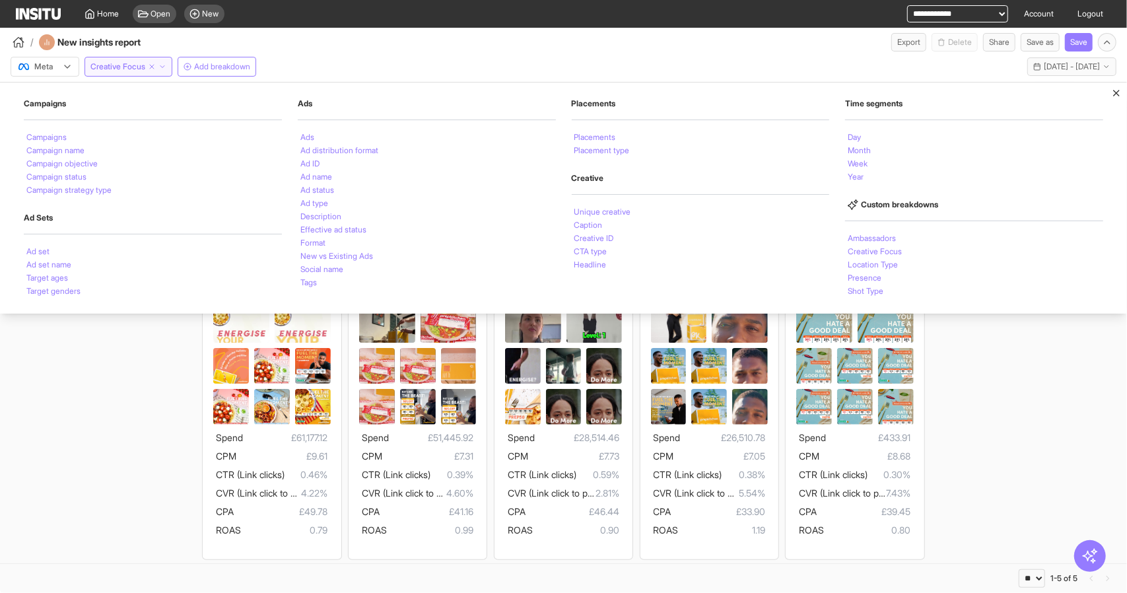
click at [136, 398] on div "Meals on plates 336 ads Spend £61,177.12 CPM £9.61 CTR (Link clicks) 0.46% CVR …" at bounding box center [563, 337] width 1127 height 458
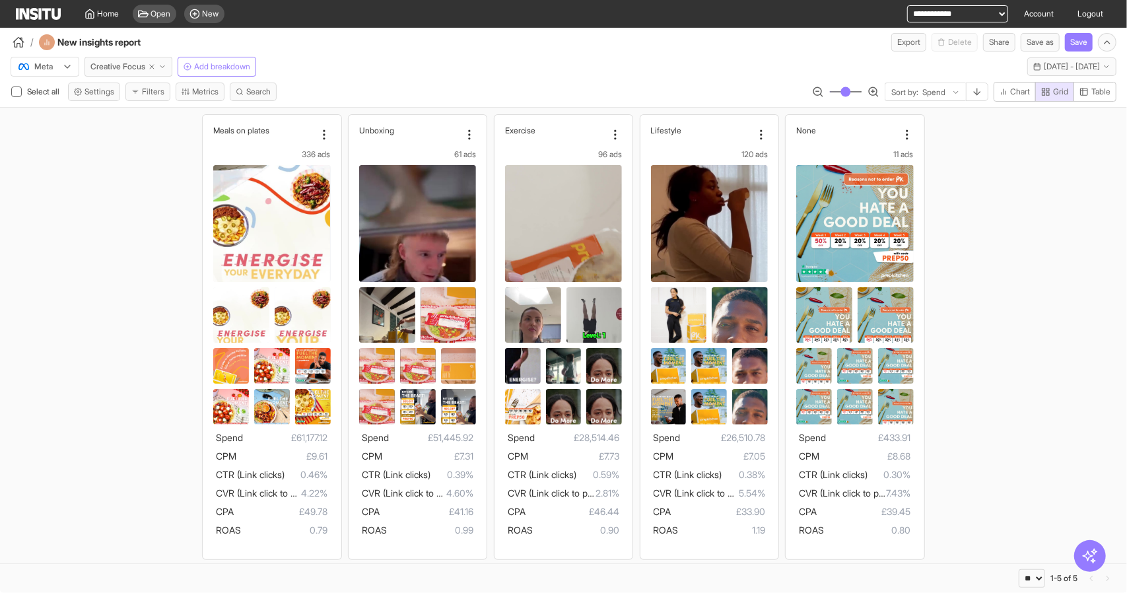
scroll to position [2, 0]
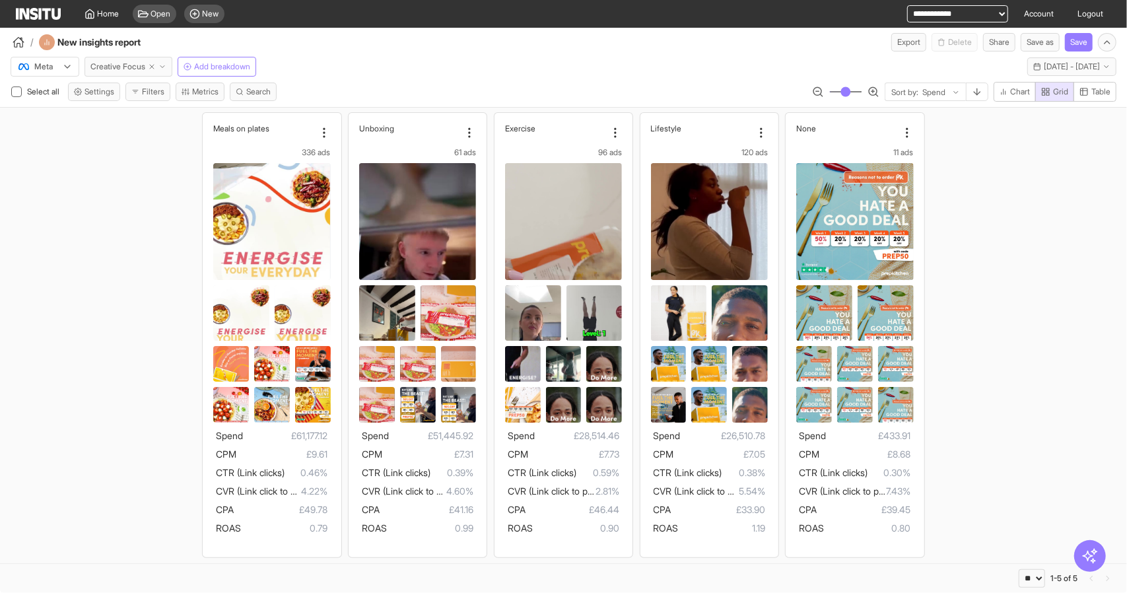
click at [115, 64] on span "Creative Focus" at bounding box center [117, 66] width 55 height 11
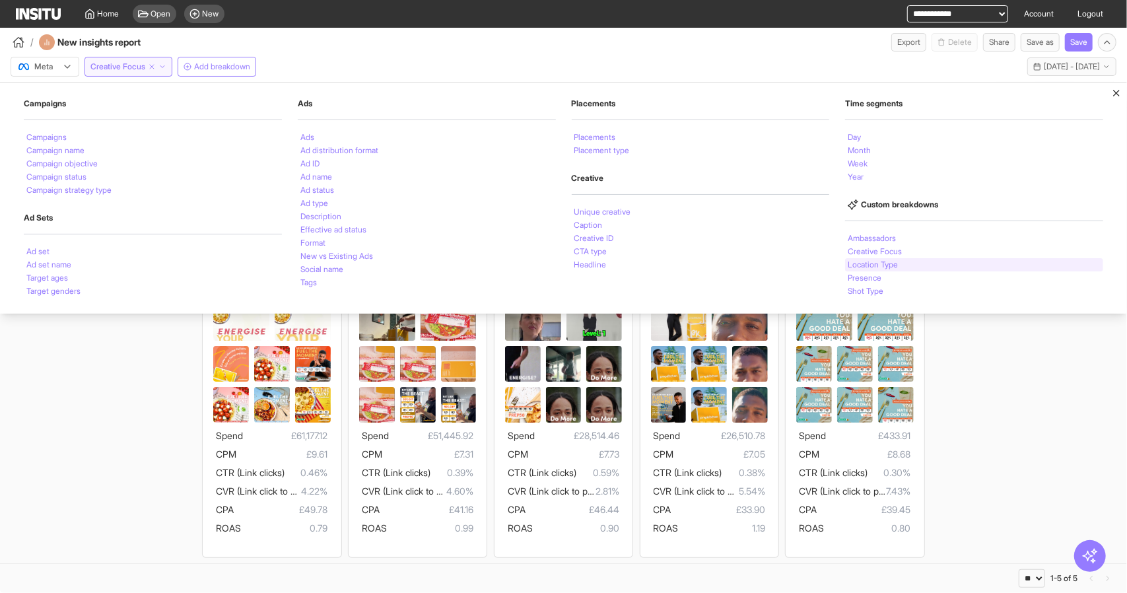
click at [881, 265] on li "Location Type" at bounding box center [873, 265] width 50 height 8
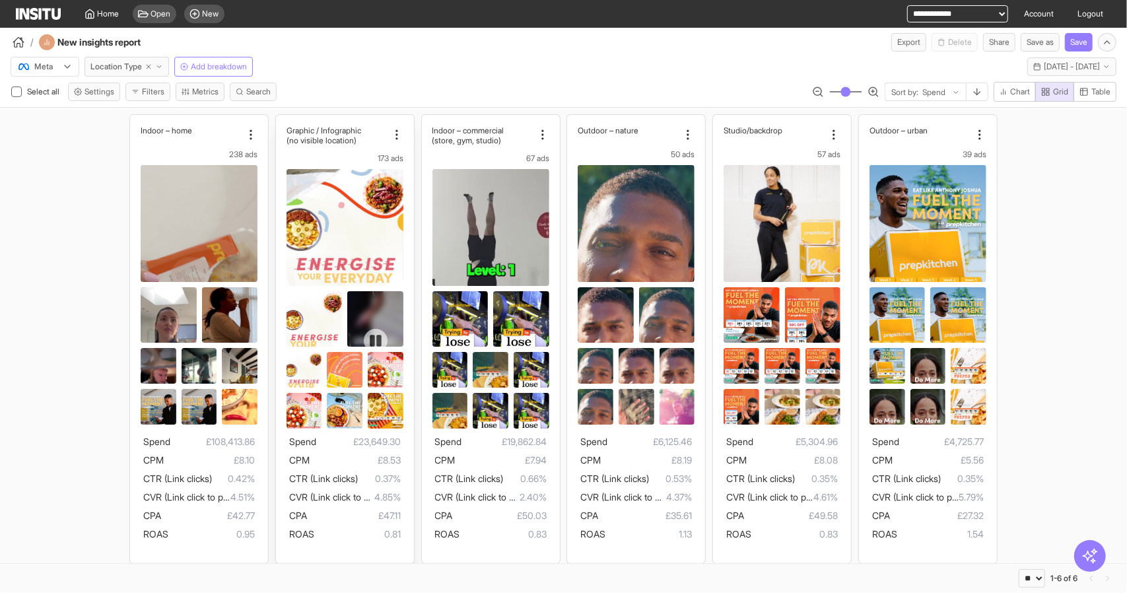
click at [392, 318] on div at bounding box center [375, 340] width 56 height 99
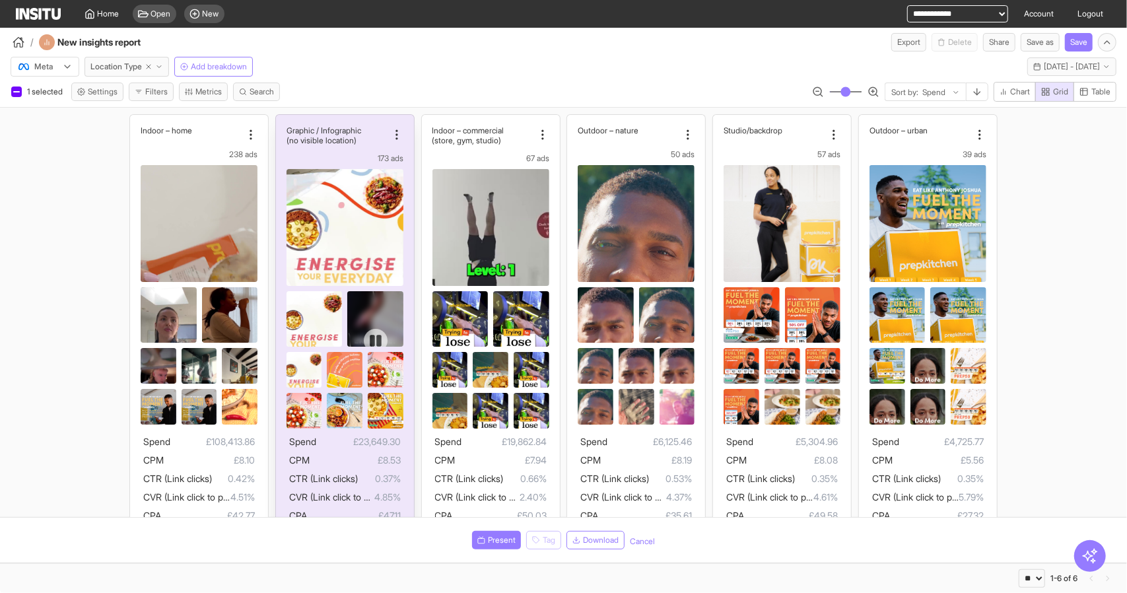
click at [392, 318] on div at bounding box center [375, 340] width 56 height 99
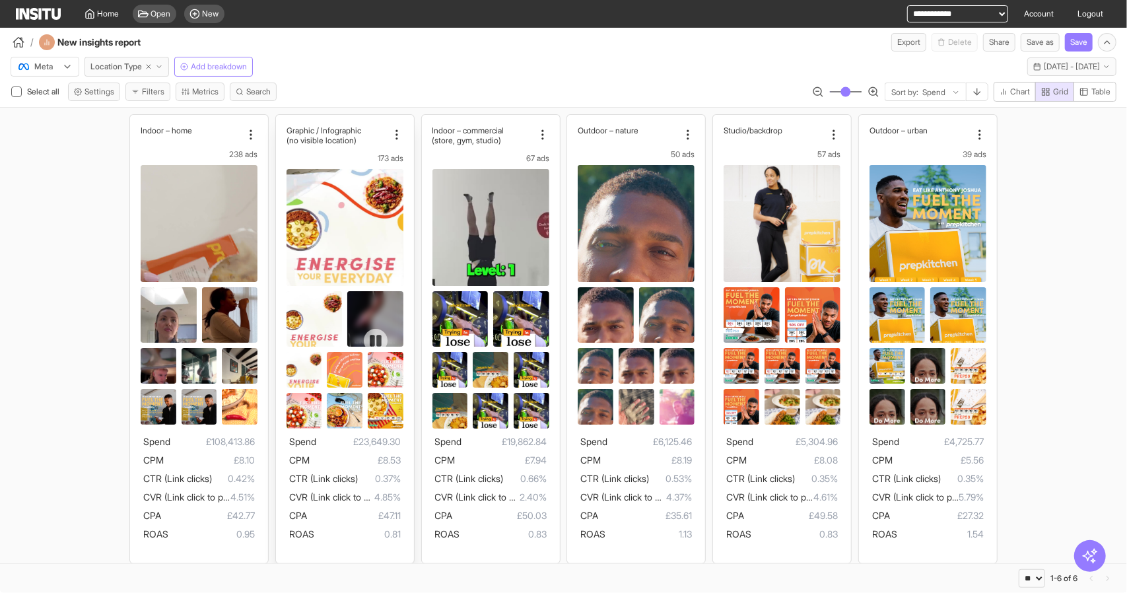
click at [371, 334] on icon at bounding box center [375, 340] width 13 height 13
click at [123, 68] on span "Location Type" at bounding box center [115, 66] width 51 height 11
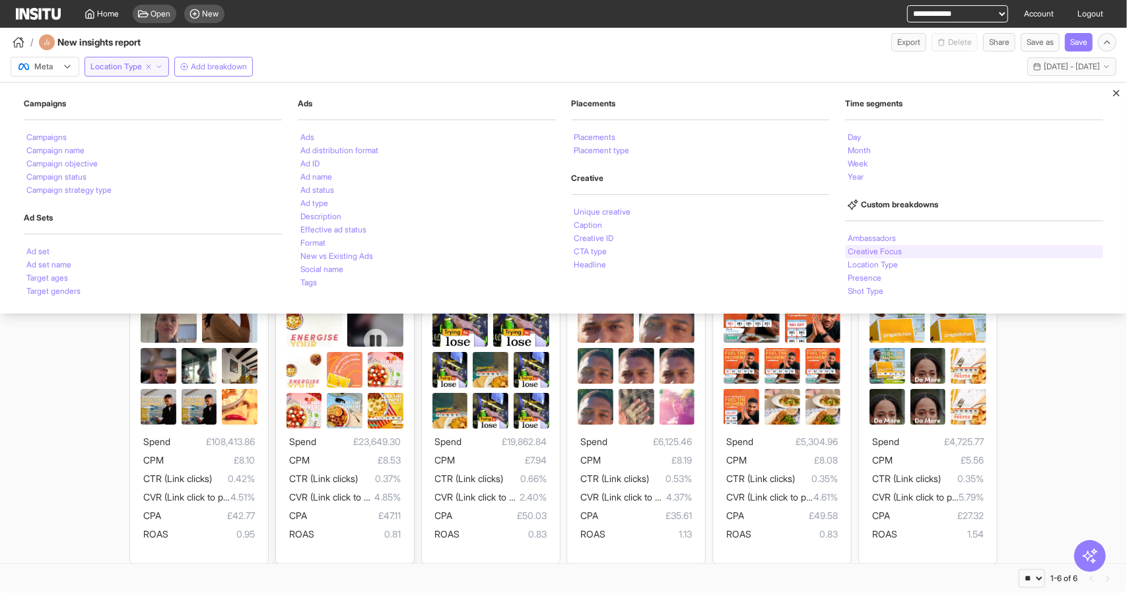
click at [869, 250] on li "Creative Focus" at bounding box center [875, 252] width 54 height 8
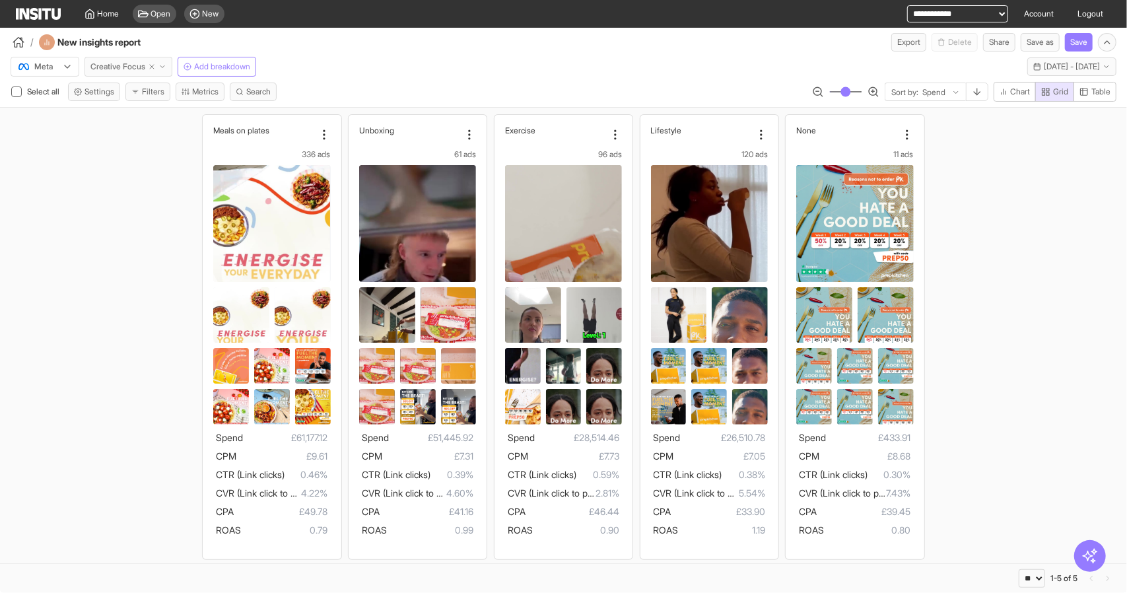
click at [125, 69] on span "Creative Focus" at bounding box center [117, 66] width 55 height 11
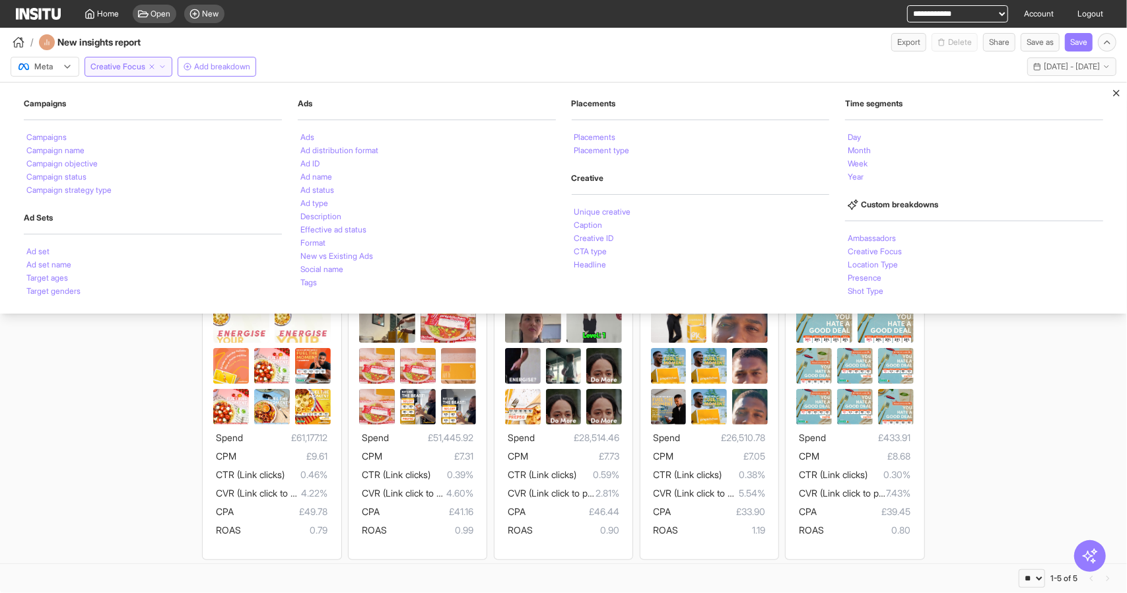
click at [151, 367] on div "Meals on plates 336 ads Spend £61,177.12 CPM £9.61 CTR (Link clicks) 0.46% CVR …" at bounding box center [563, 337] width 1127 height 458
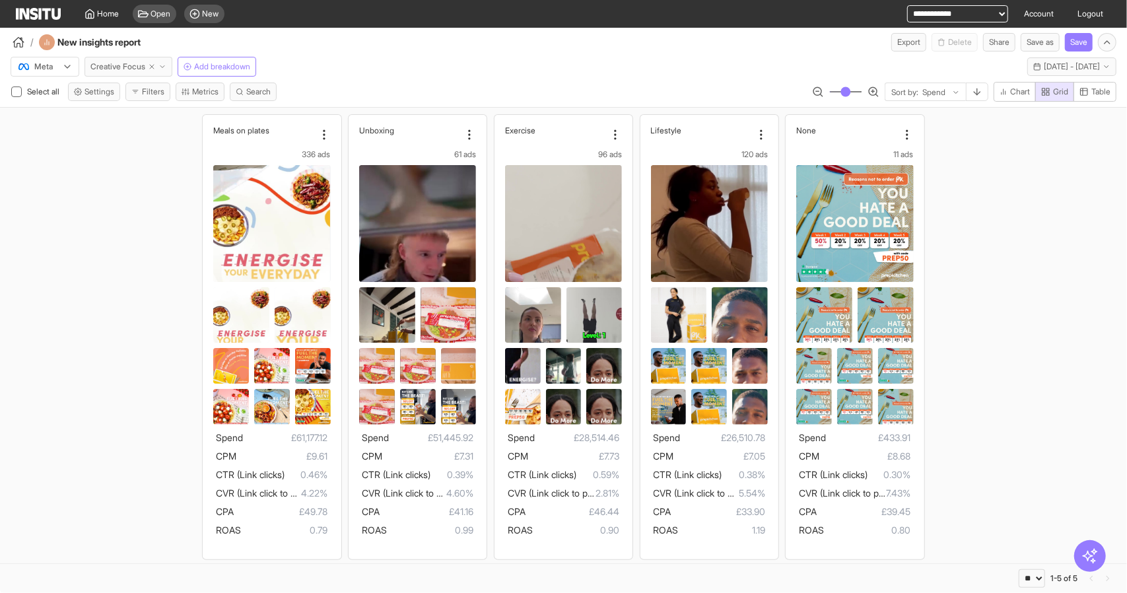
click at [129, 64] on span "Creative Focus" at bounding box center [117, 66] width 55 height 11
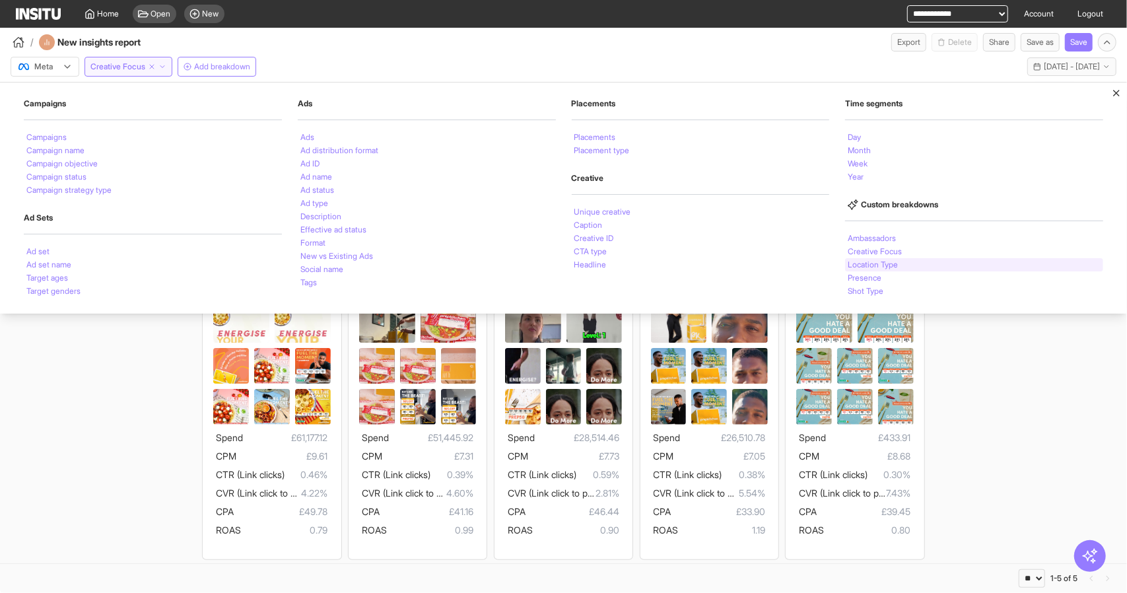
click at [878, 263] on li "Location Type" at bounding box center [873, 265] width 50 height 8
